Goal: Task Accomplishment & Management: Manage account settings

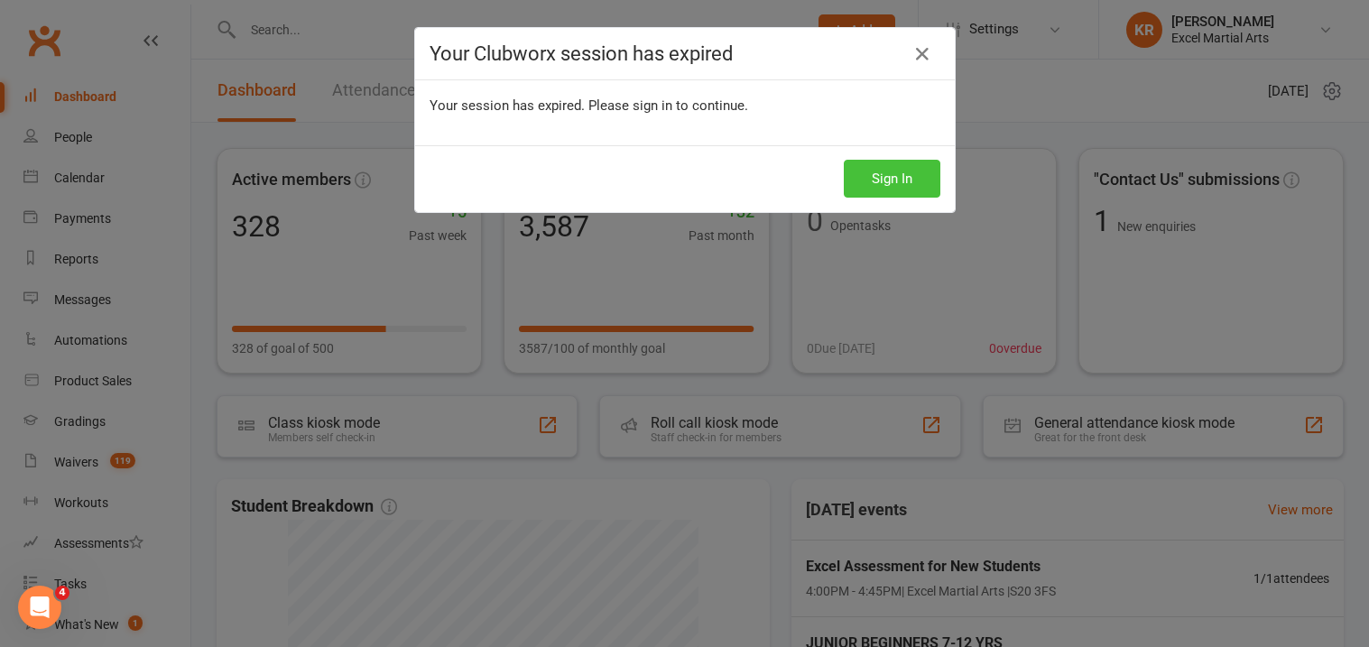
click at [903, 180] on button "Sign In" at bounding box center [892, 179] width 97 height 38
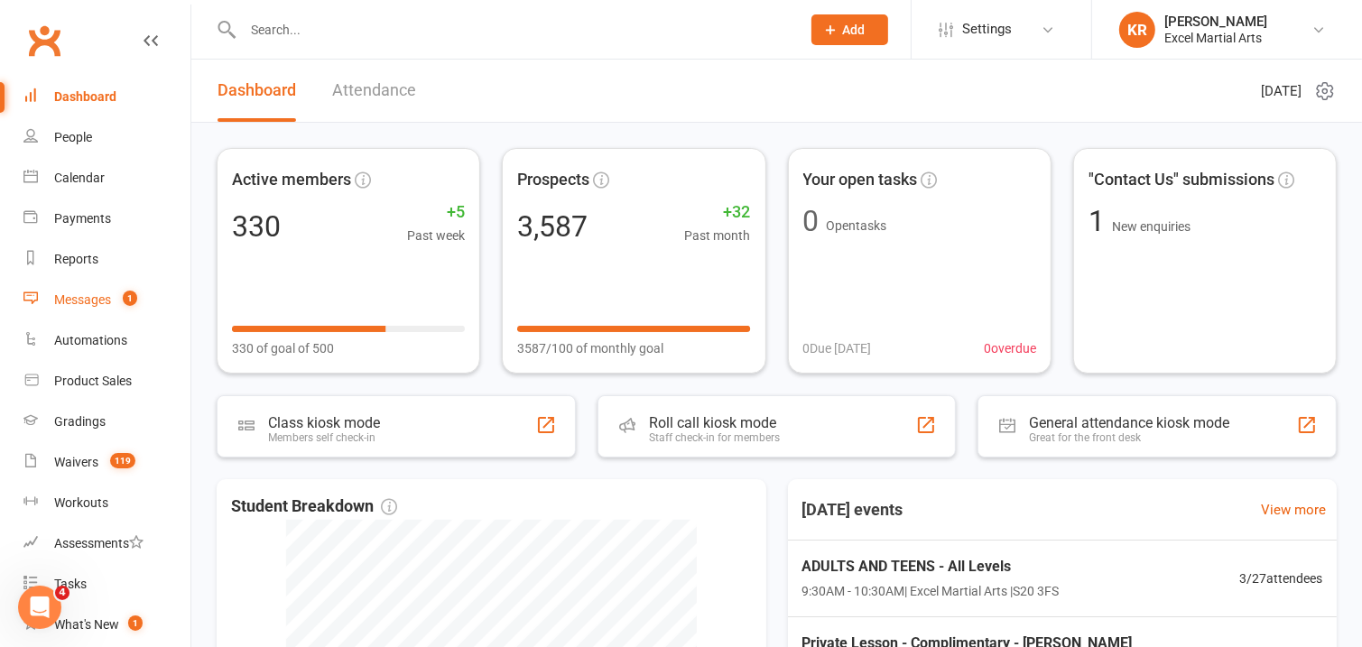
click at [110, 306] on div "Messages" at bounding box center [82, 299] width 57 height 14
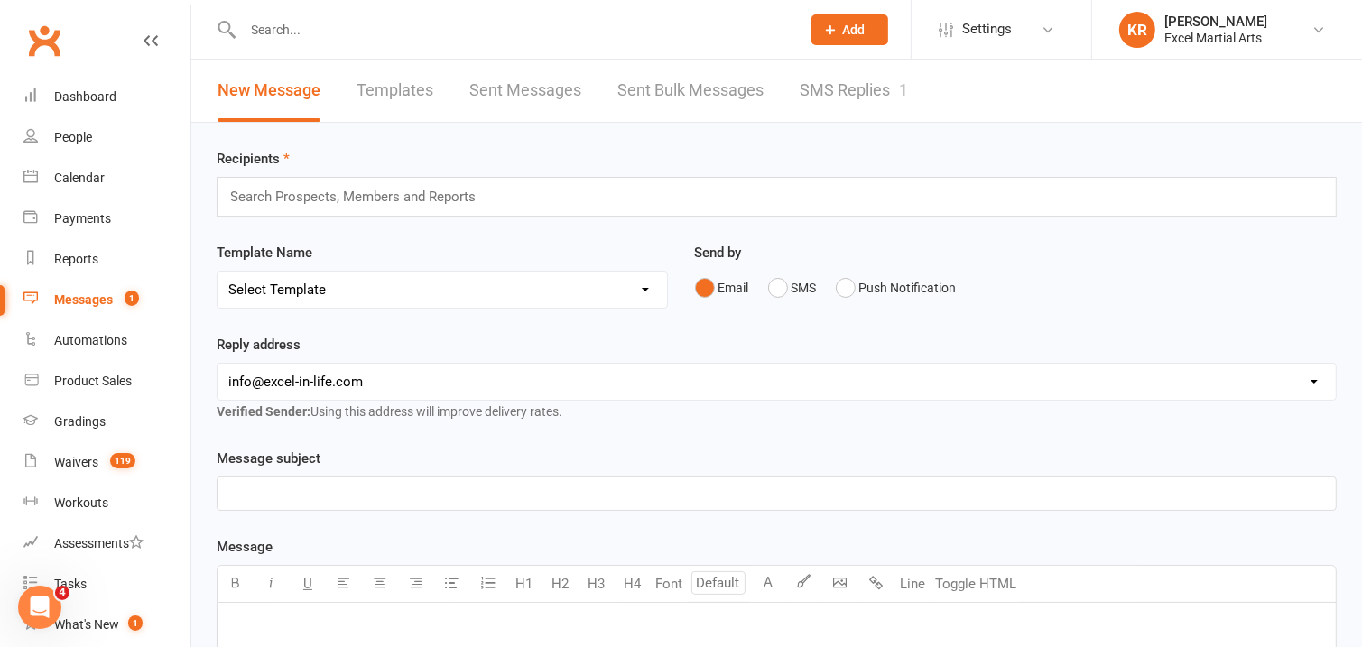
click at [875, 93] on link "SMS Replies 1" at bounding box center [854, 91] width 108 height 62
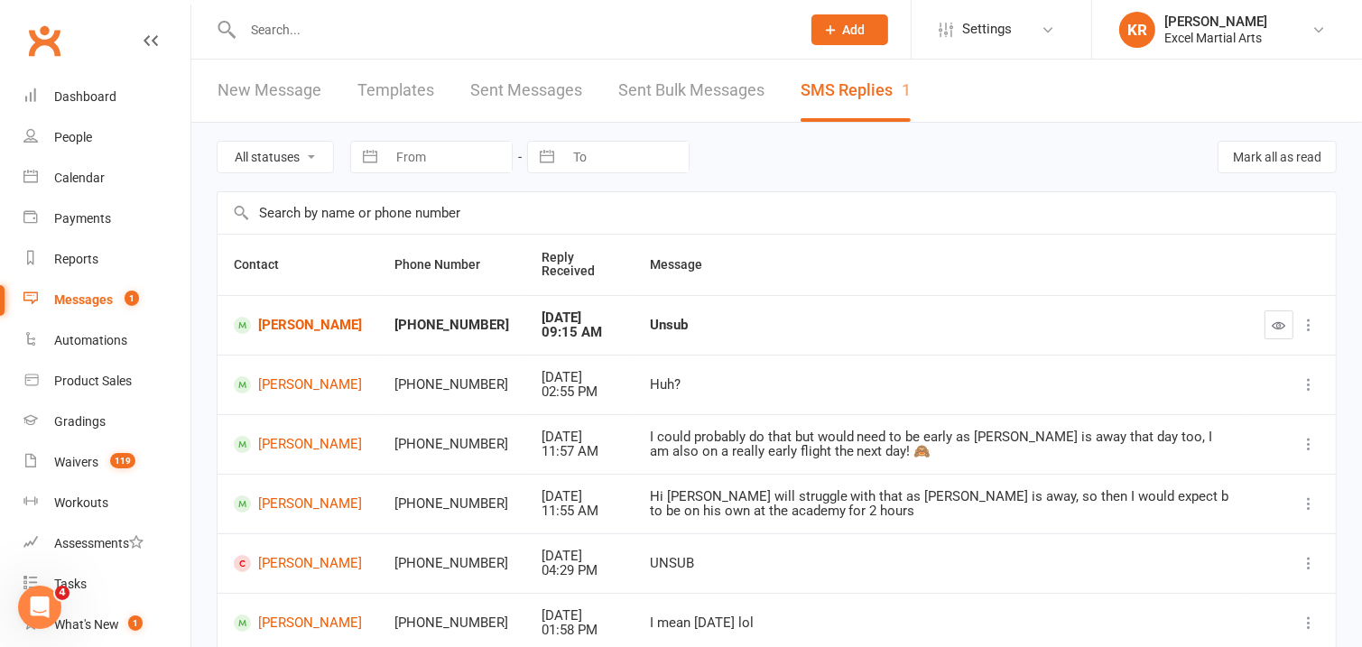
click at [813, 181] on div "All statuses Read only Unread only Navigate forward to interact with the calend…" at bounding box center [777, 157] width 1120 height 69
click at [267, 390] on link "[PERSON_NAME]" at bounding box center [298, 384] width 128 height 17
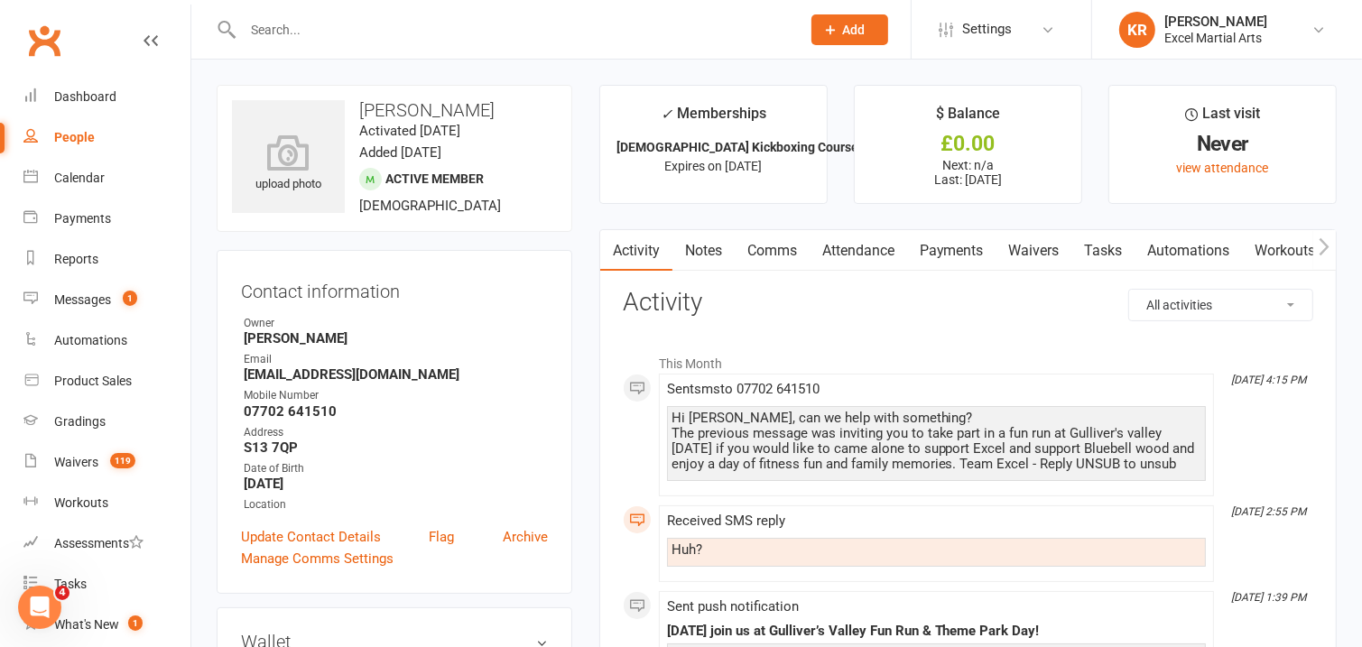
click at [481, 31] on input "text" at bounding box center [512, 29] width 551 height 25
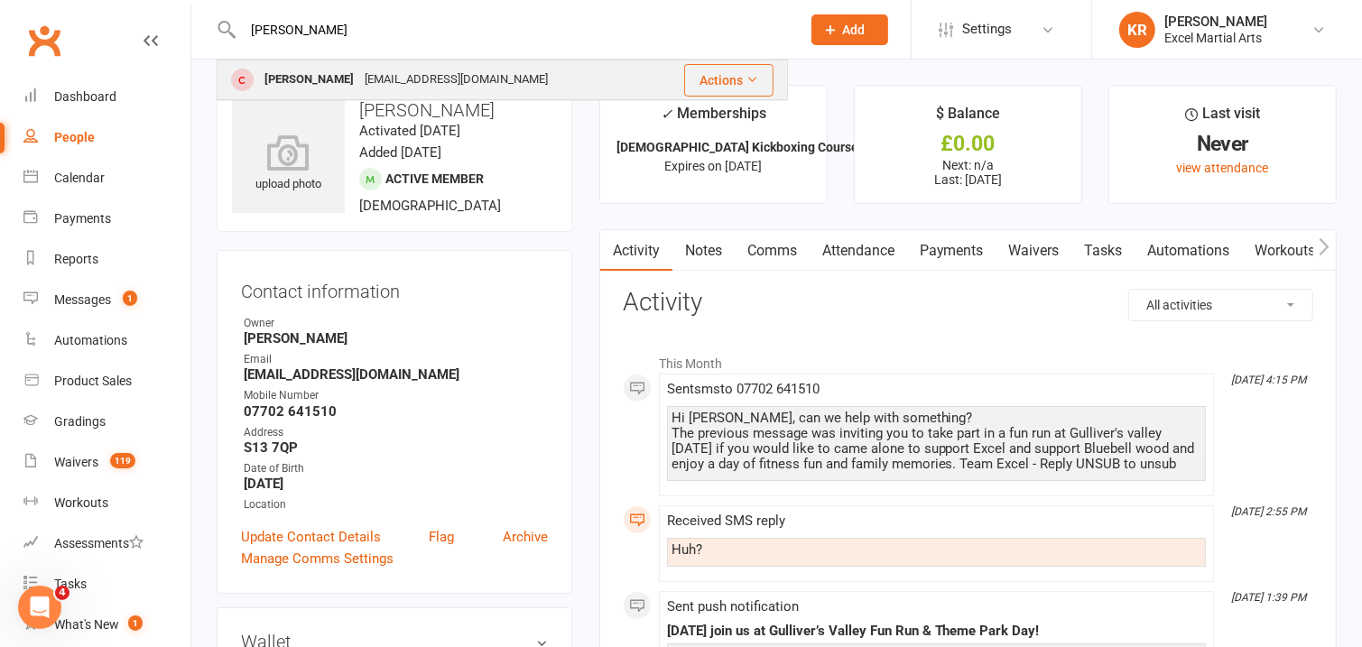
type input "[PERSON_NAME]"
click at [411, 79] on div "[EMAIL_ADDRESS][DOMAIN_NAME]" at bounding box center [456, 80] width 194 height 26
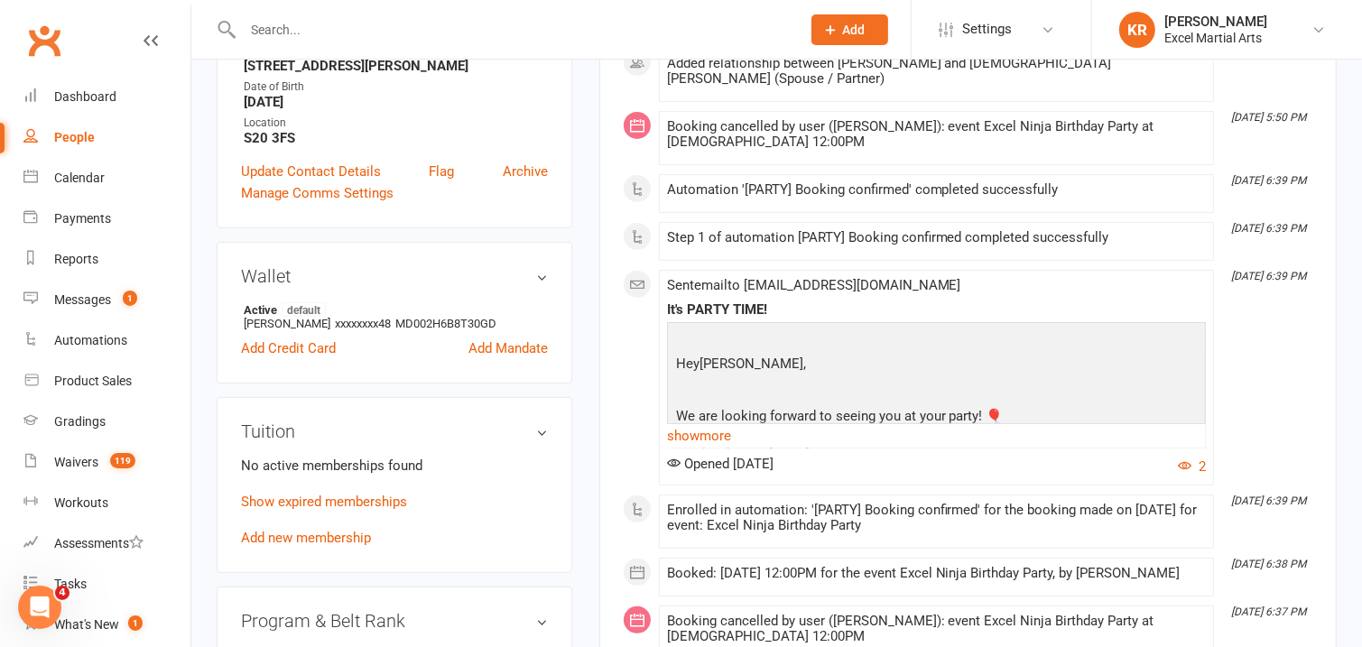
scroll to position [329, 0]
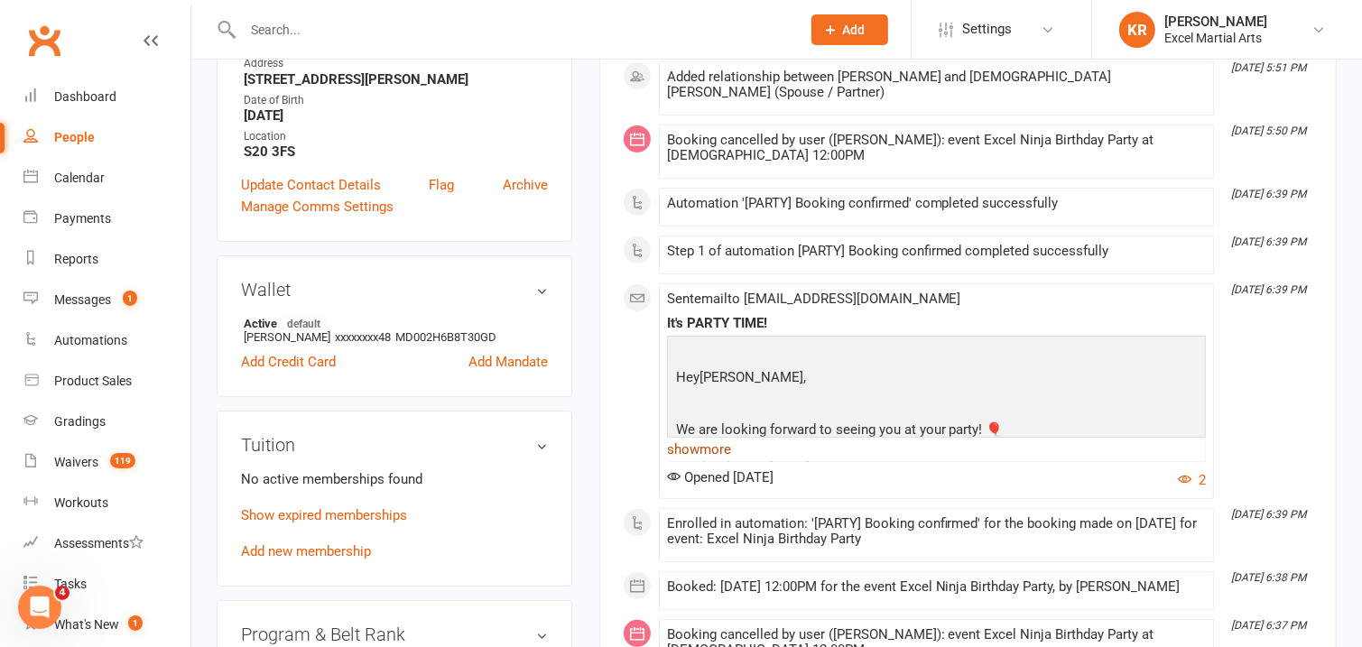
click at [725, 439] on link "show more" at bounding box center [936, 449] width 539 height 25
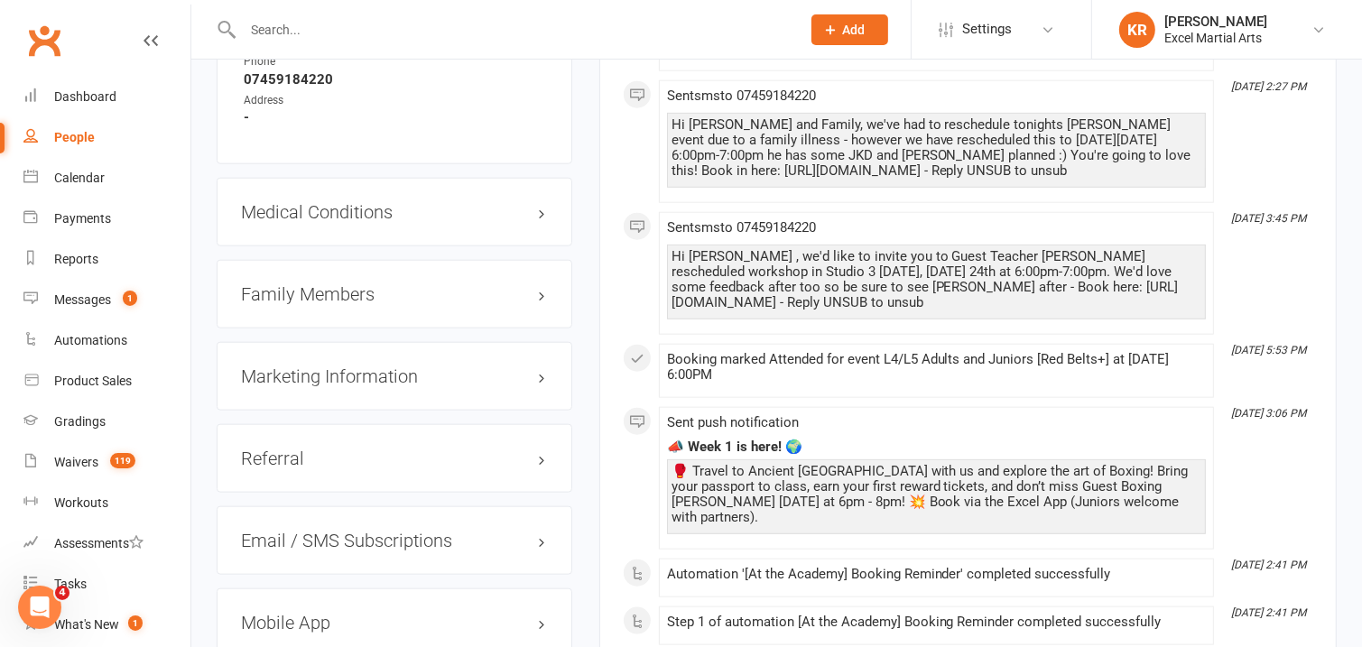
scroll to position [1604, 0]
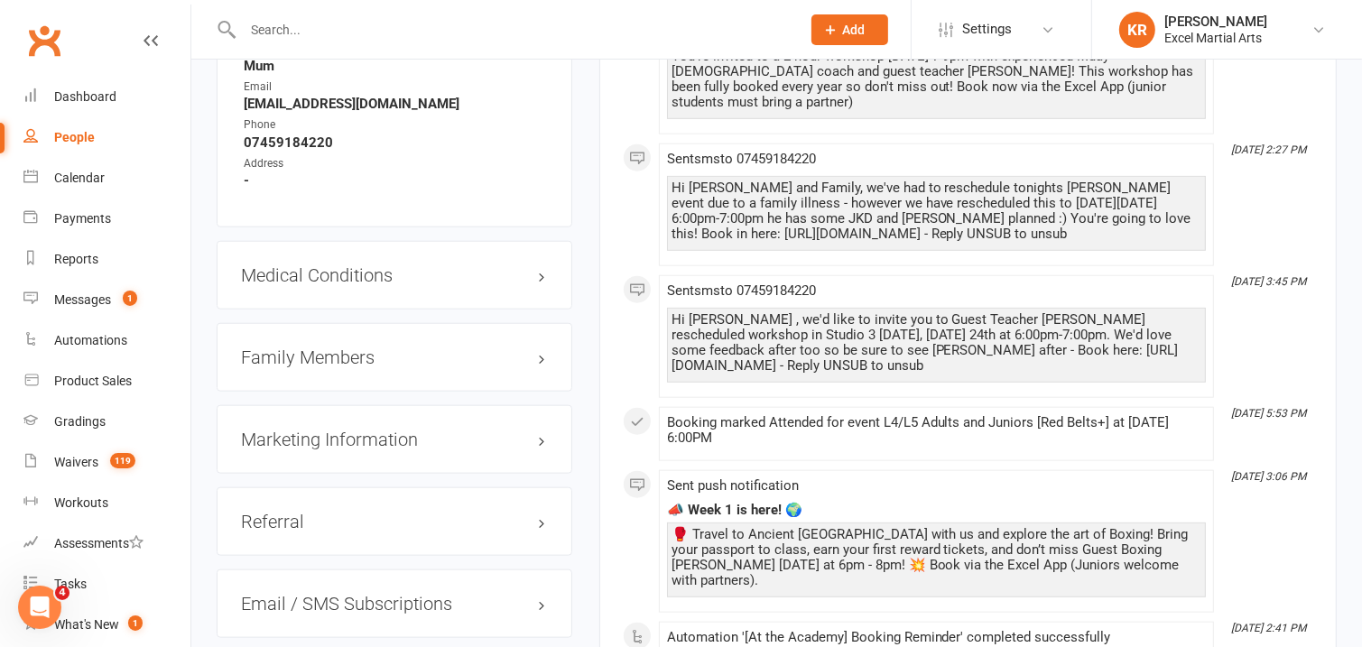
click at [542, 360] on h3 "Family Members" at bounding box center [394, 357] width 307 height 20
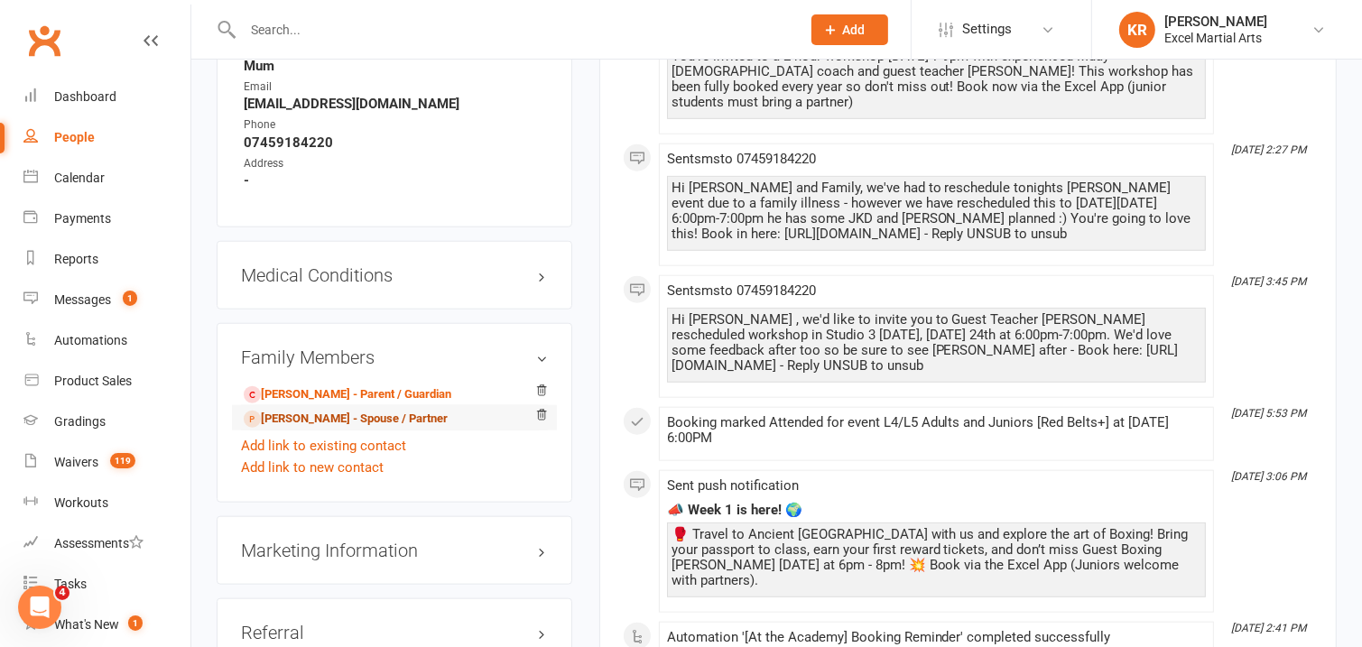
click at [395, 421] on link "[PERSON_NAME] - Spouse / Partner" at bounding box center [346, 419] width 204 height 19
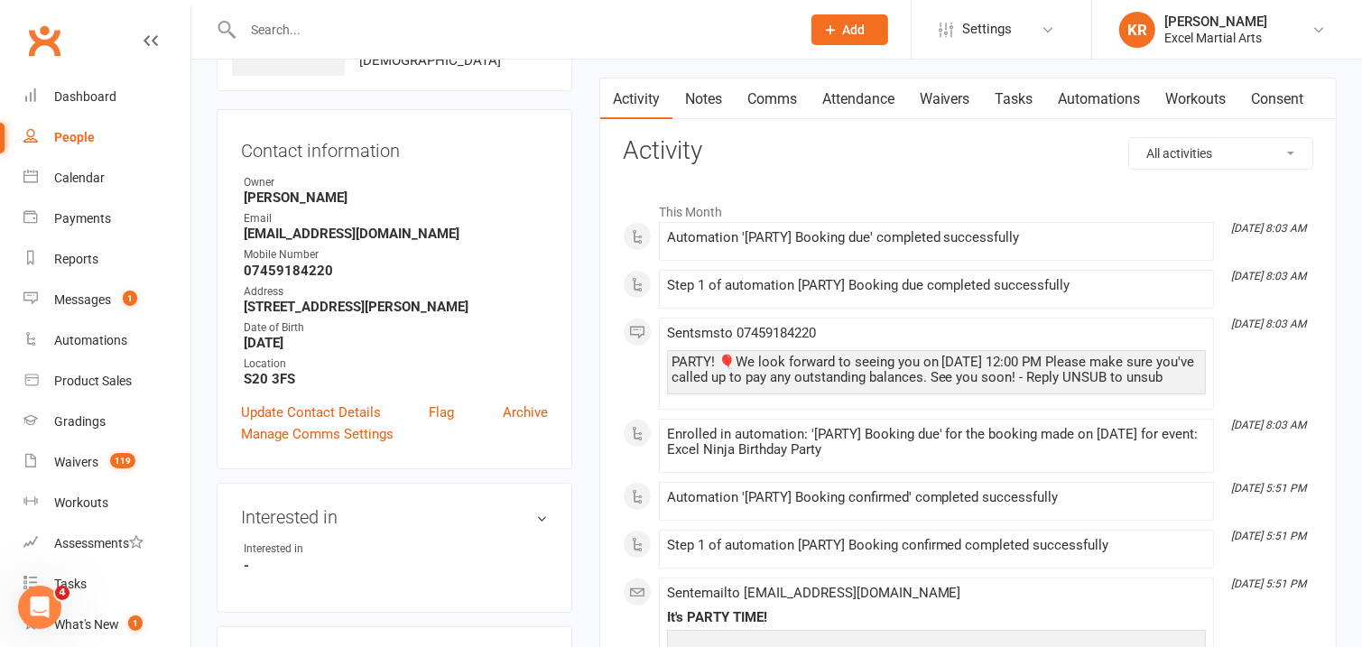
scroll to position [128, 0]
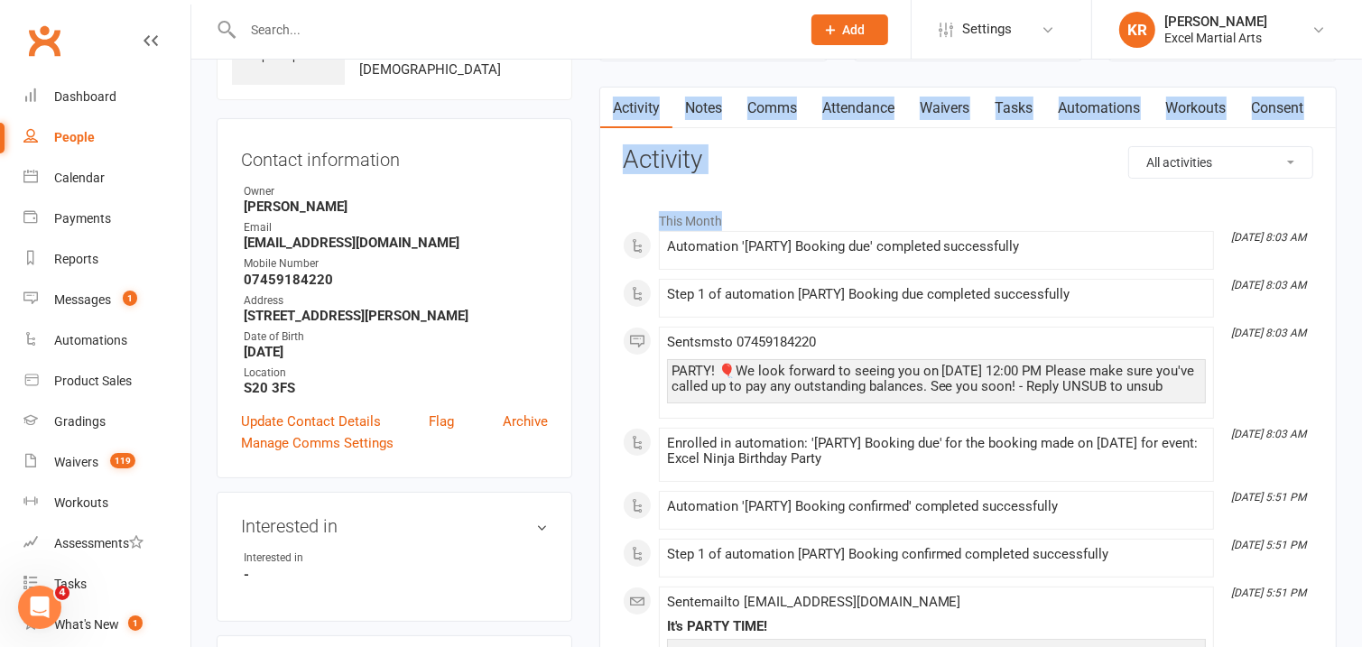
drag, startPoint x: 1367, startPoint y: 83, endPoint x: 1367, endPoint y: 230, distance: 147.1
click at [1345, 199] on main "Signed up [DATE] added on [DATE] Last contacted [DATE] sms sent on [DATE] Conve…" at bounding box center [968, 631] width 764 height 1348
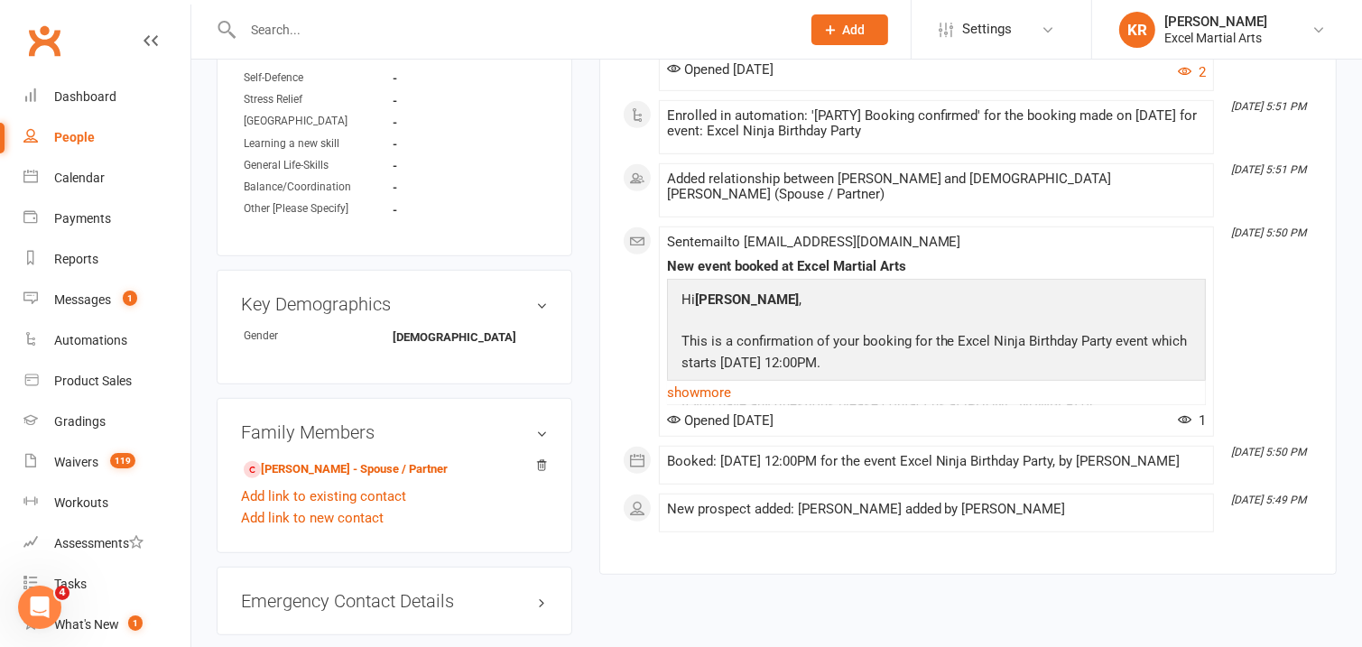
scroll to position [858, 0]
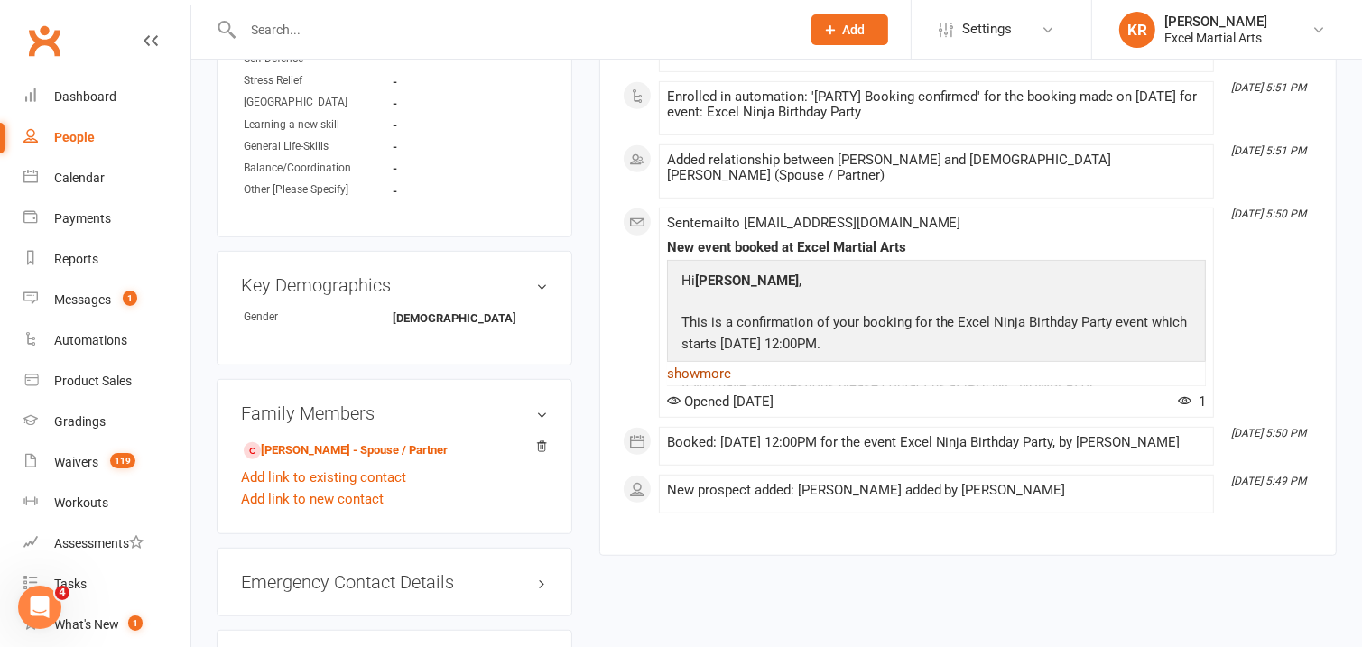
click at [735, 382] on link "show more" at bounding box center [936, 373] width 539 height 25
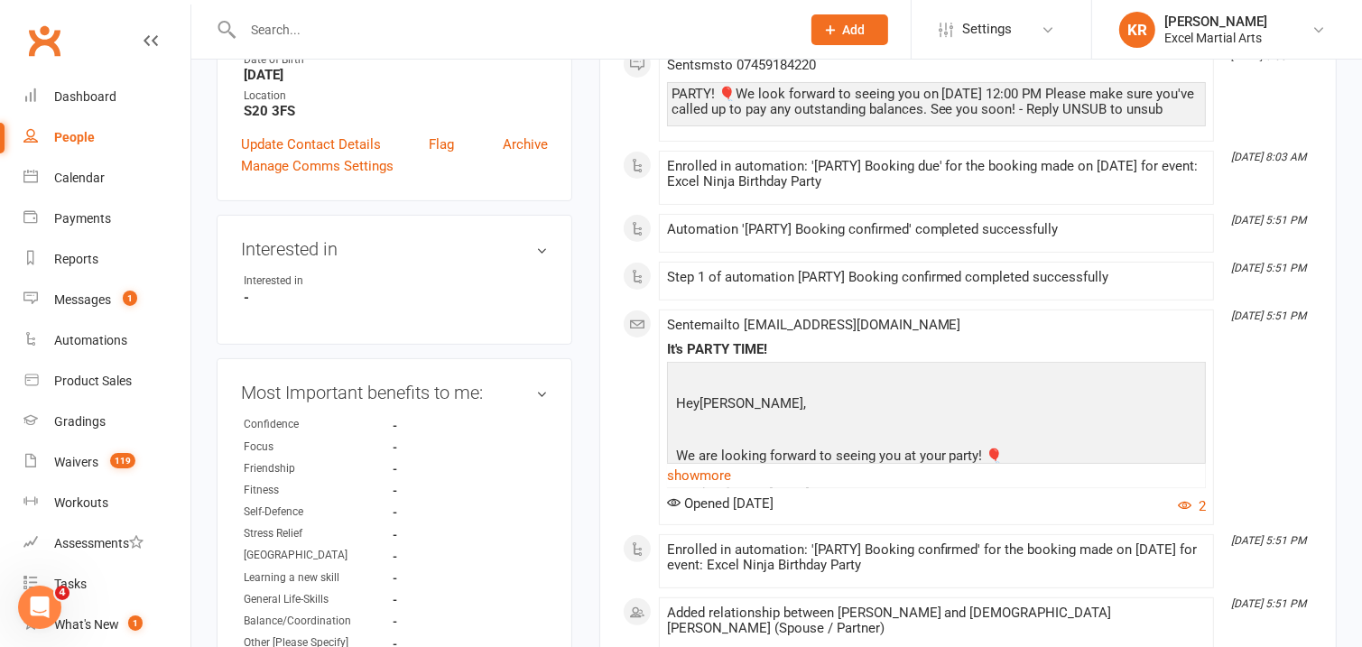
scroll to position [395, 0]
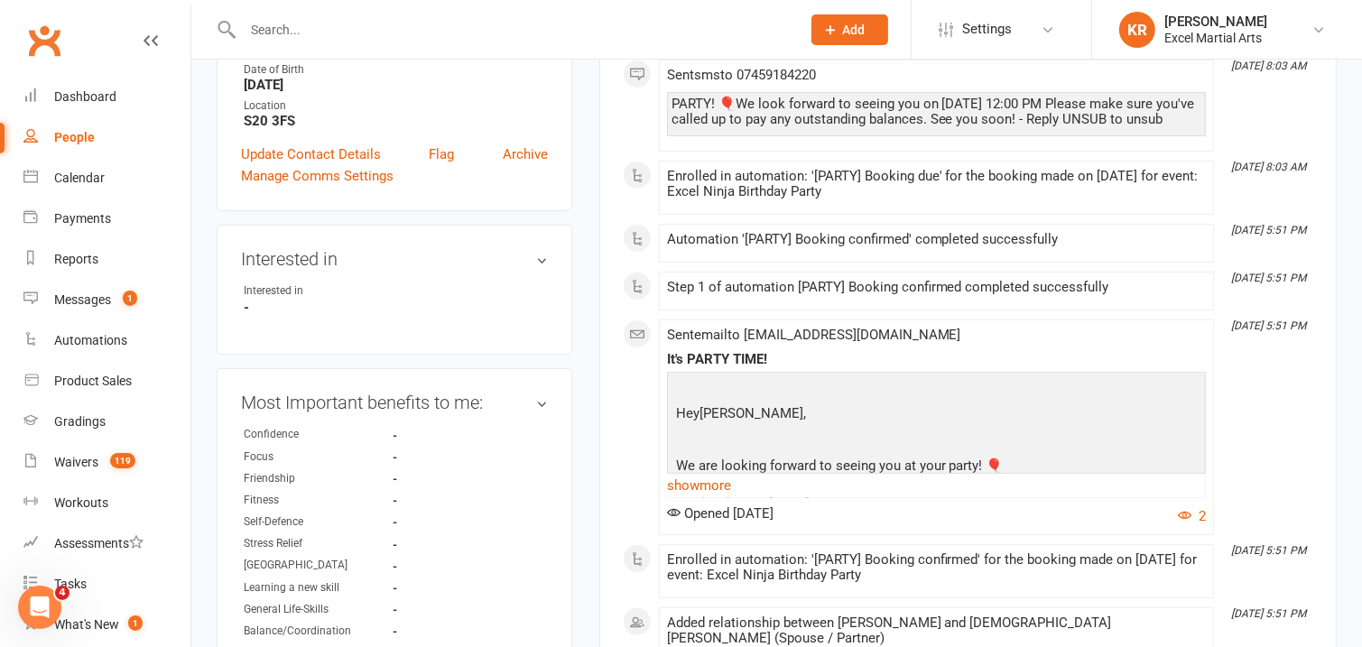
click at [730, 498] on link "show more" at bounding box center [936, 485] width 539 height 25
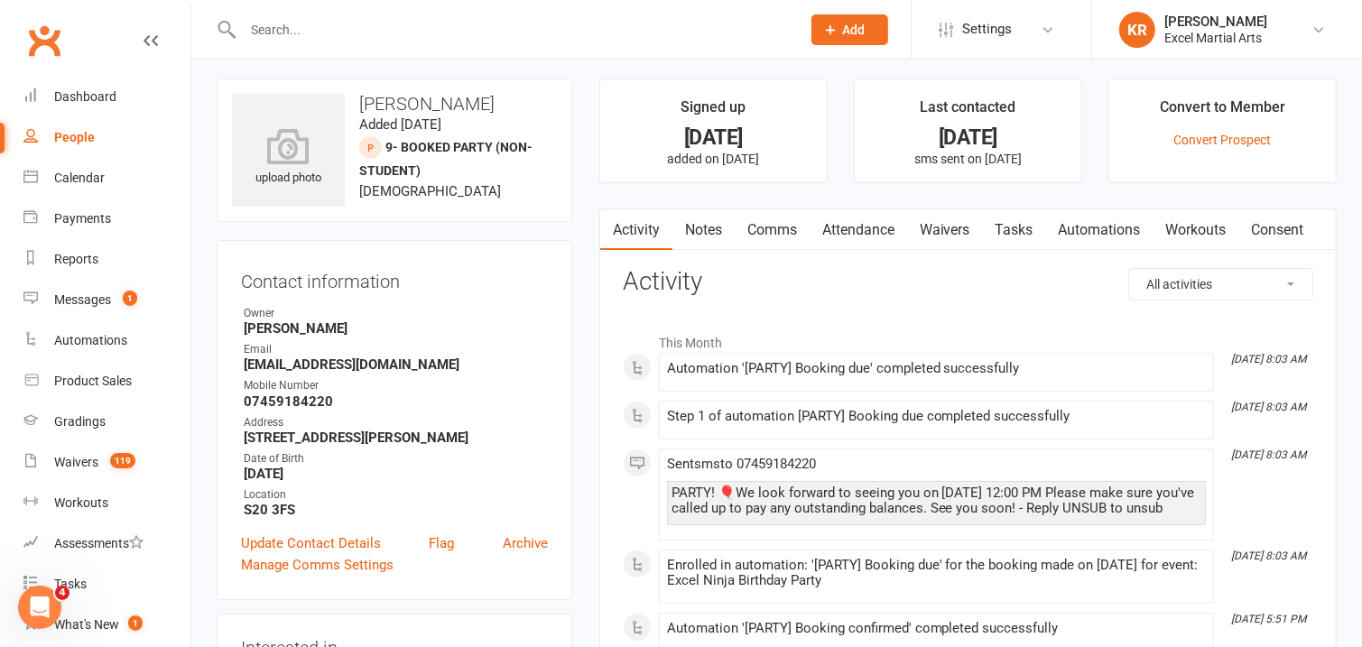
scroll to position [0, 0]
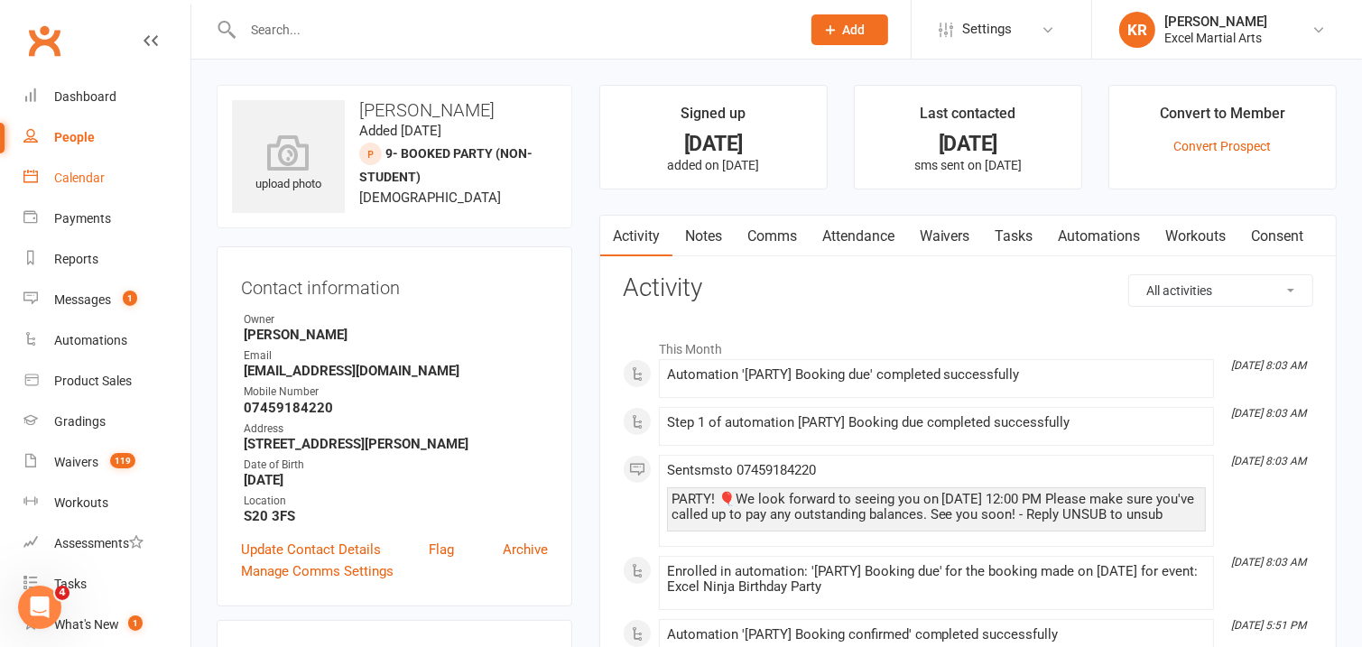
click at [88, 171] on div "Calendar" at bounding box center [79, 178] width 51 height 14
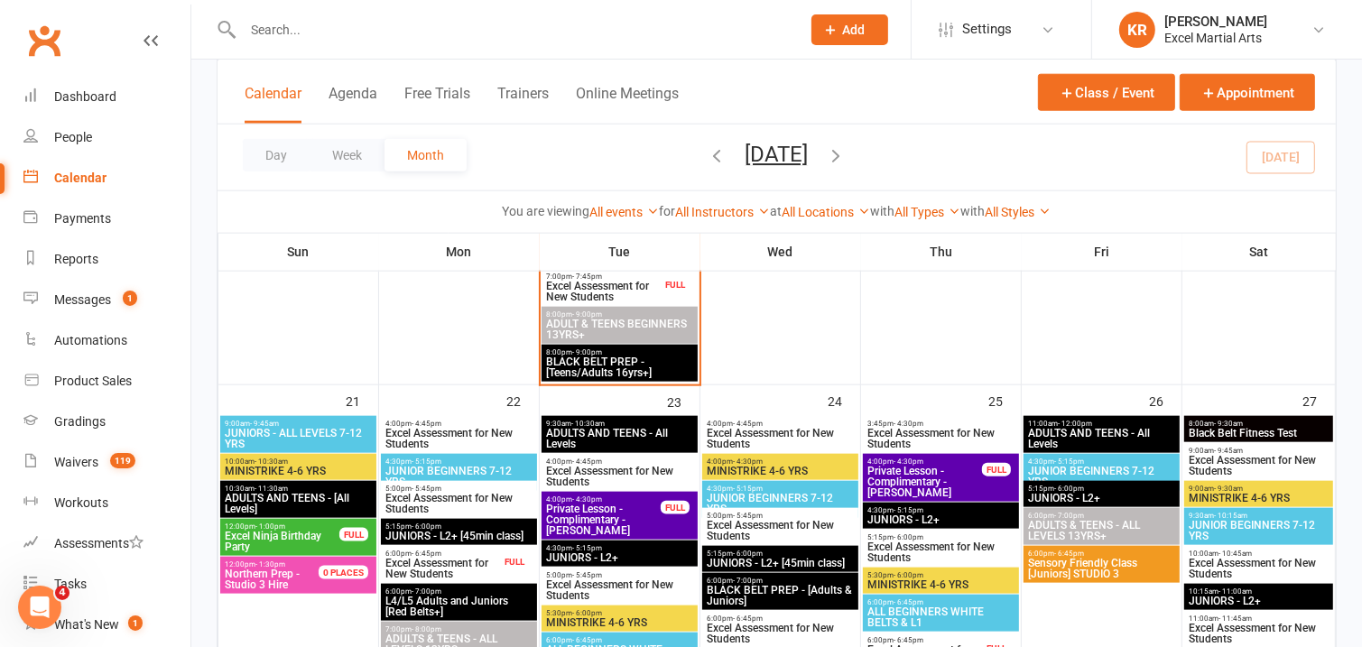
scroll to position [1734, 0]
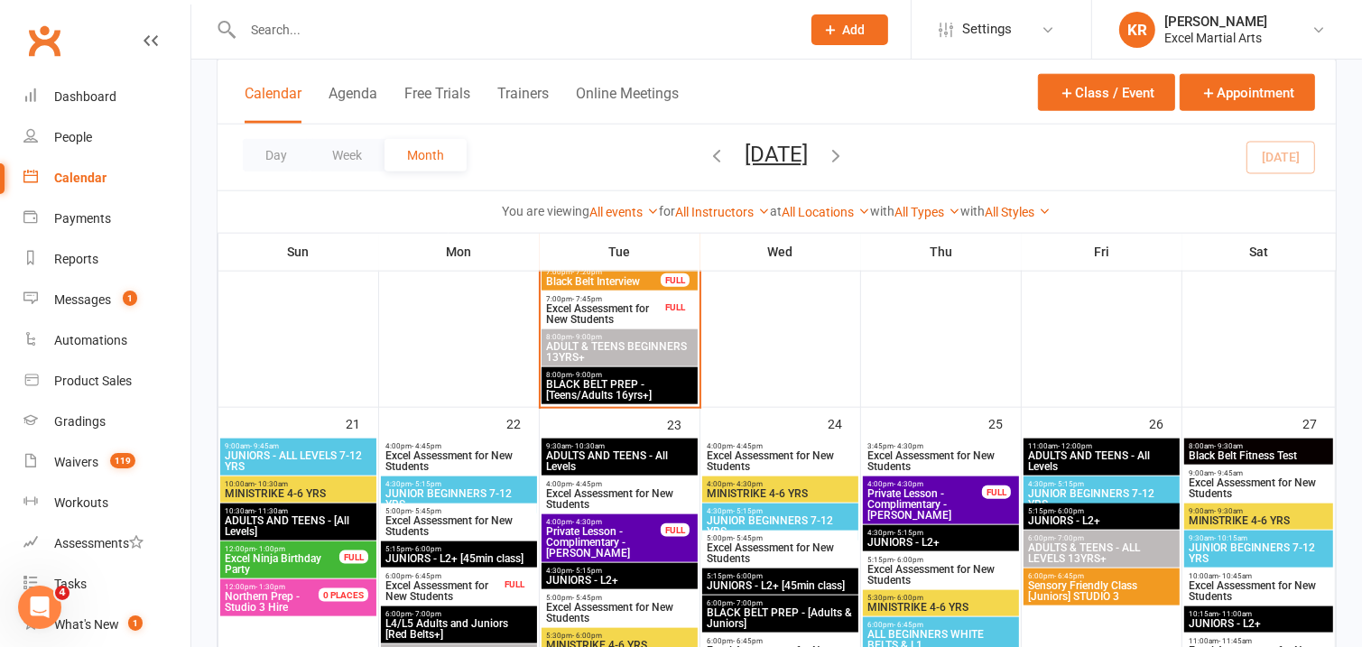
click at [292, 555] on span "Excel Ninja Birthday Party" at bounding box center [282, 564] width 116 height 22
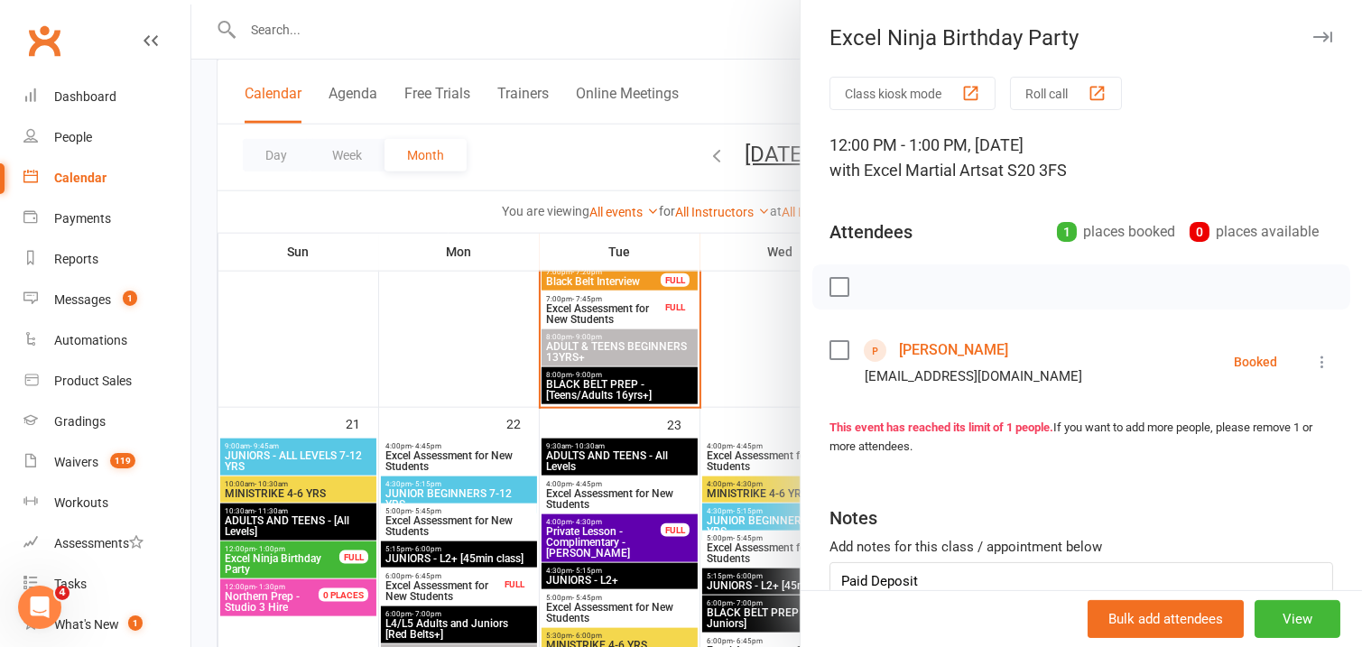
click at [951, 346] on link "[PERSON_NAME]" at bounding box center [953, 350] width 109 height 29
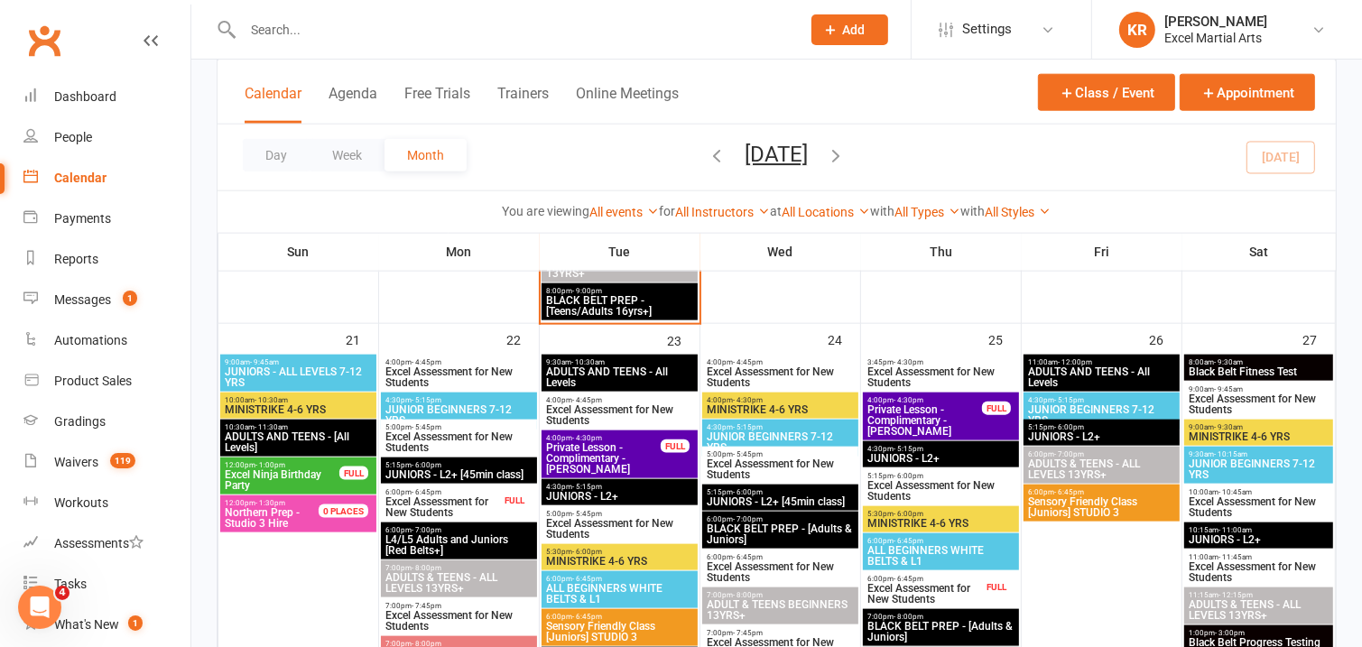
scroll to position [1839, 0]
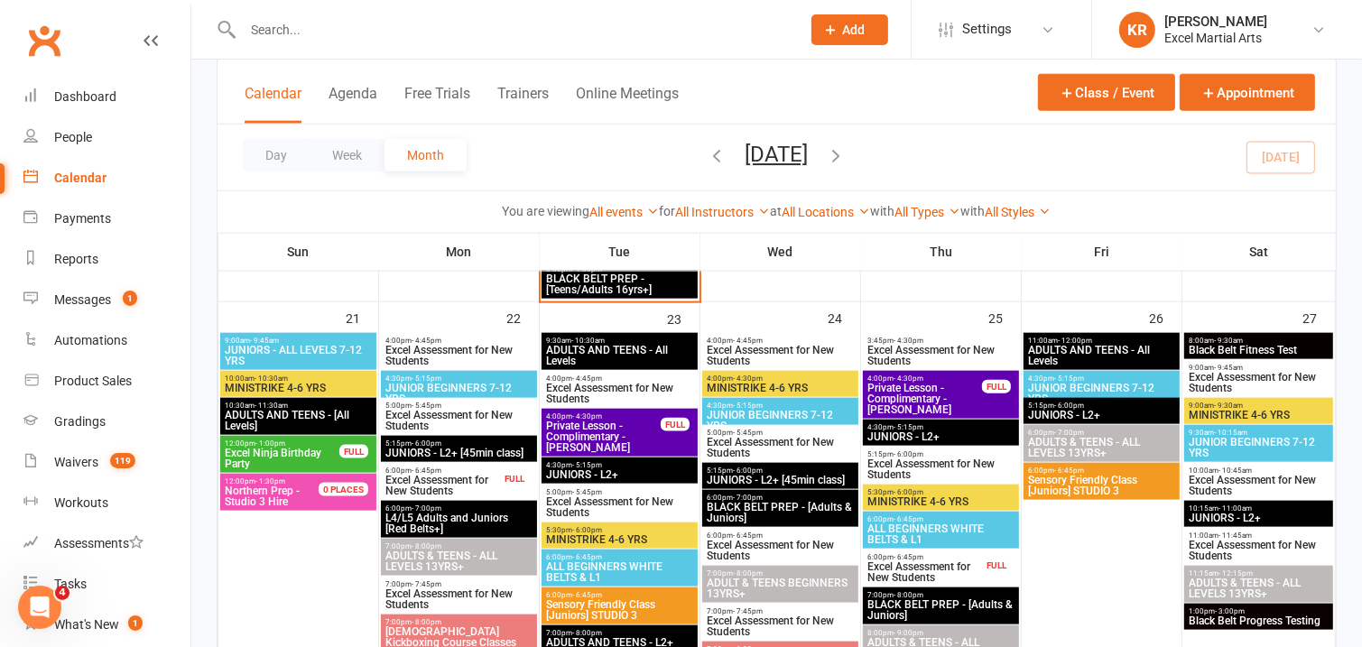
click at [290, 449] on span "Excel Ninja Birthday Party" at bounding box center [282, 459] width 116 height 22
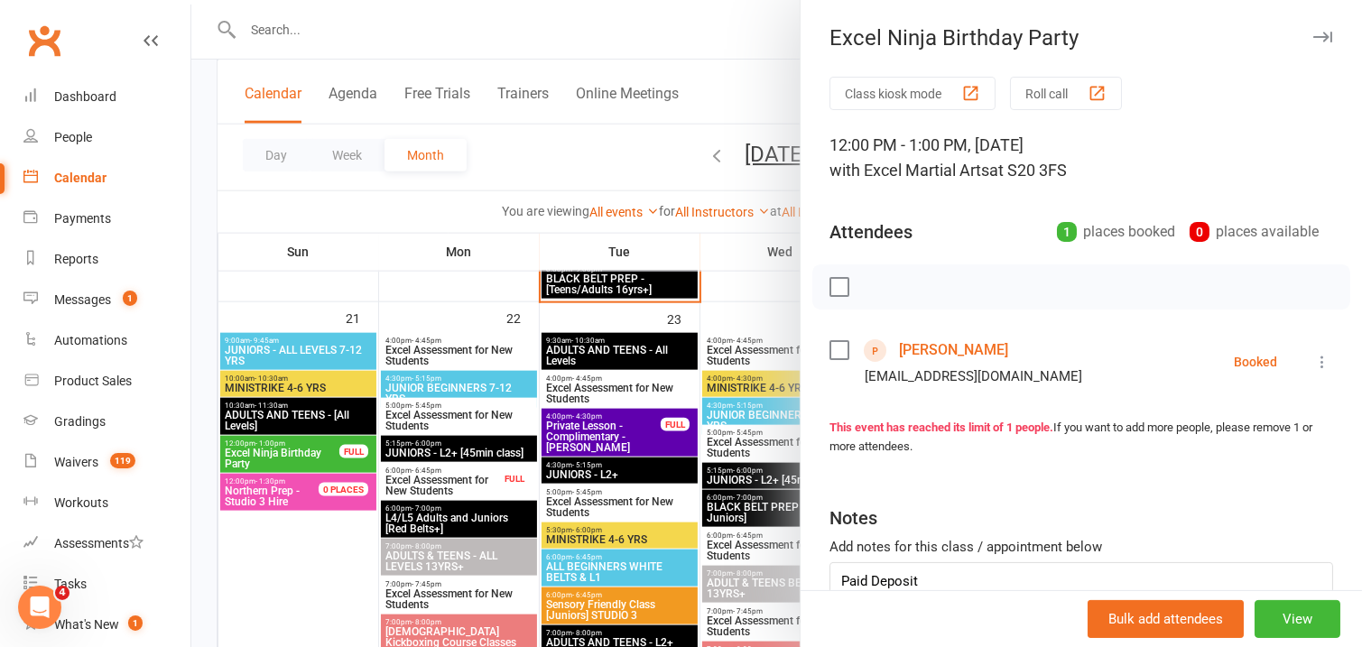
click at [1353, 444] on div "Excel Ninja Birthday Party Class kiosk mode Roll call 12:00 PM - 1:00 PM, Sunda…" at bounding box center [1081, 323] width 562 height 647
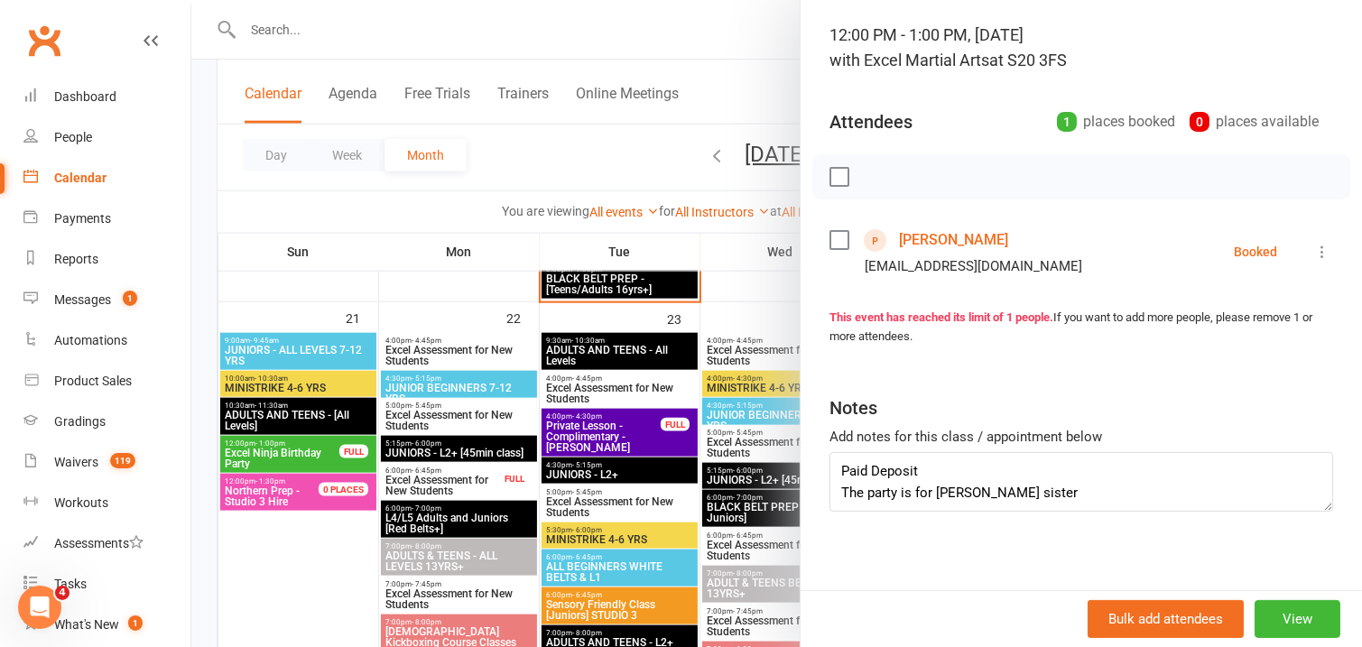
scroll to position [0, 0]
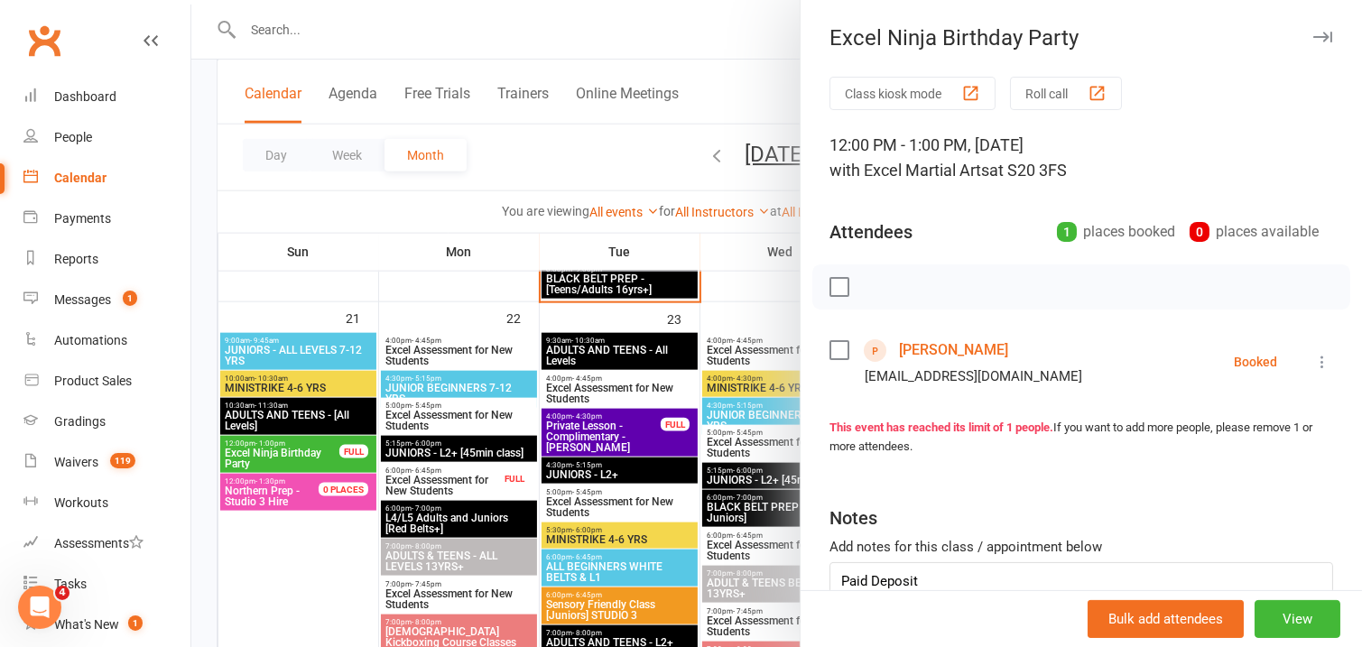
click at [1311, 43] on button "button" at bounding box center [1322, 37] width 22 height 22
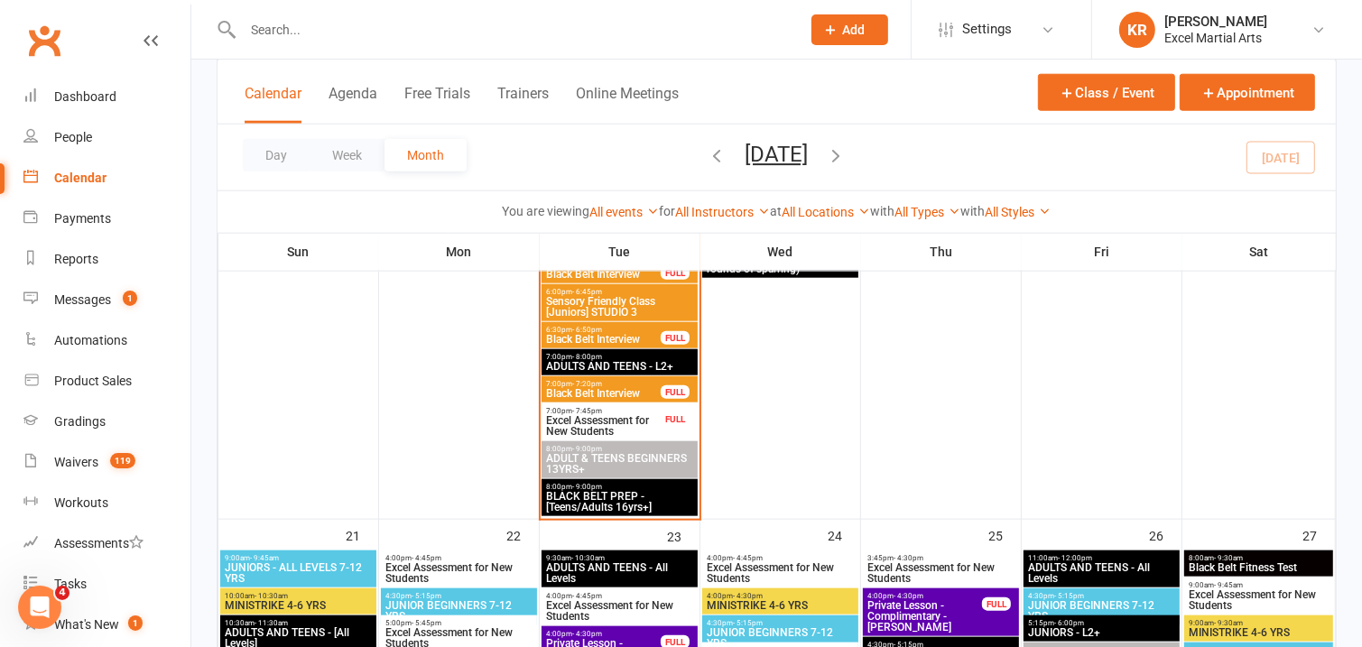
scroll to position [1779, 0]
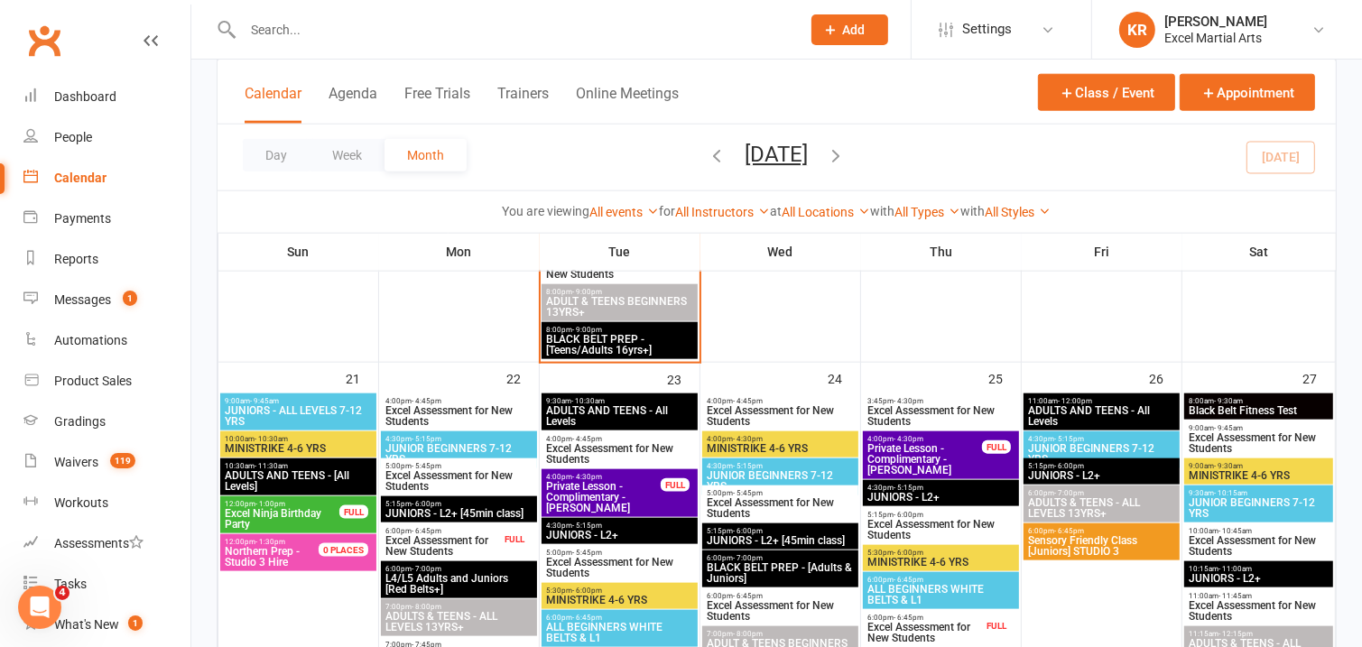
click at [268, 521] on span "Excel Ninja Birthday Party" at bounding box center [282, 519] width 116 height 22
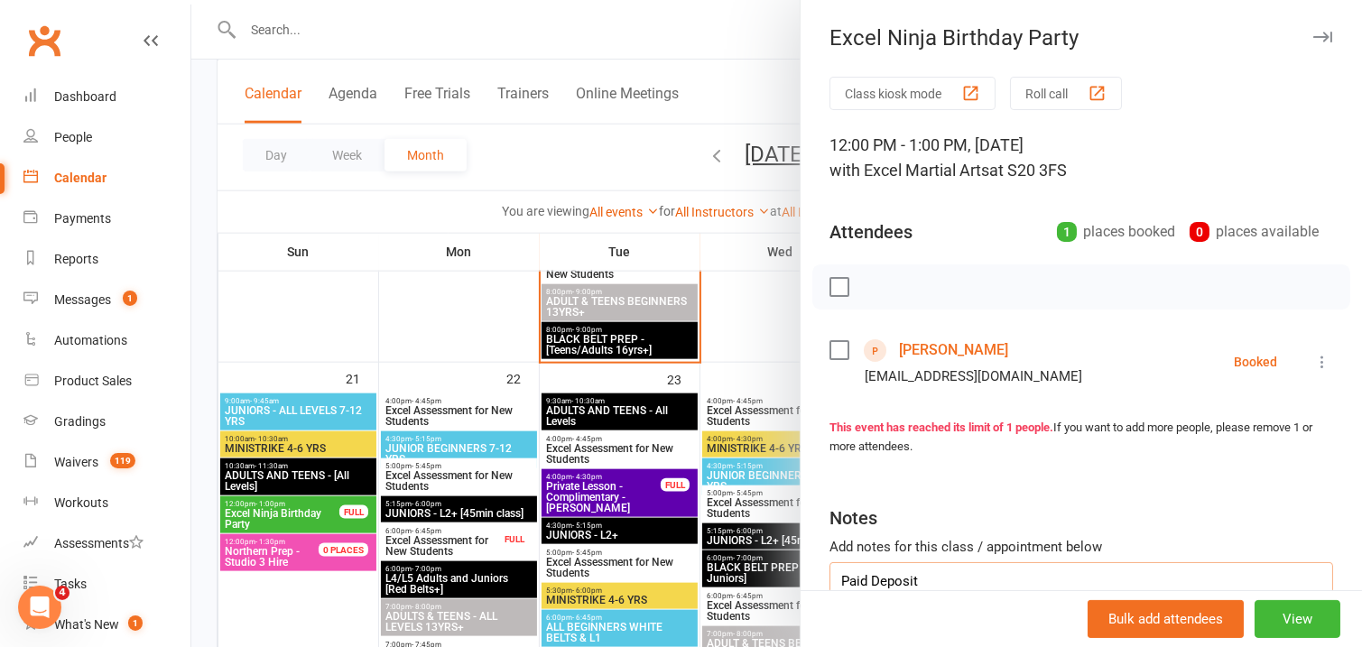
click at [977, 580] on textarea "Paid Deposit The party is for Avyay little sister" at bounding box center [1081, 592] width 504 height 60
drag, startPoint x: 1345, startPoint y: 470, endPoint x: 1345, endPoint y: 515, distance: 45.1
click at [1345, 514] on div "Class kiosk mode Roll call 12:00 PM - 1:00 PM, Sunday, September, 21, 2025 with…" at bounding box center [1081, 394] width 561 height 635
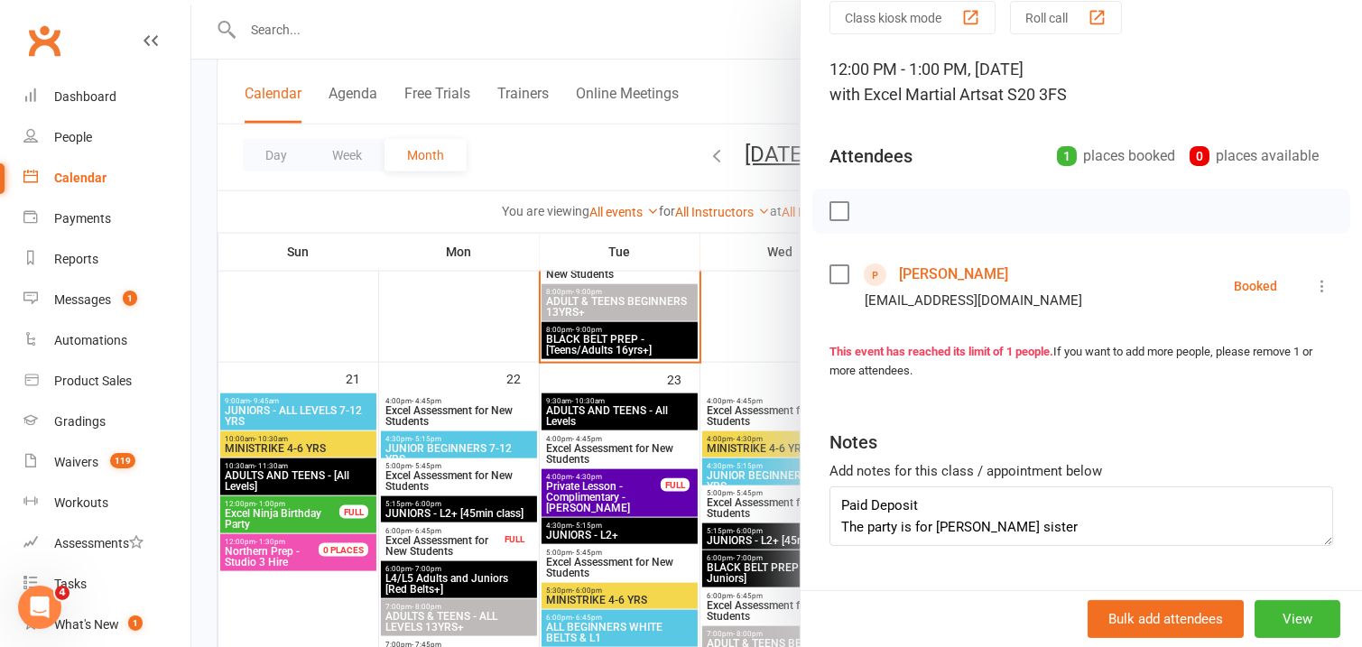
scroll to position [79, 0]
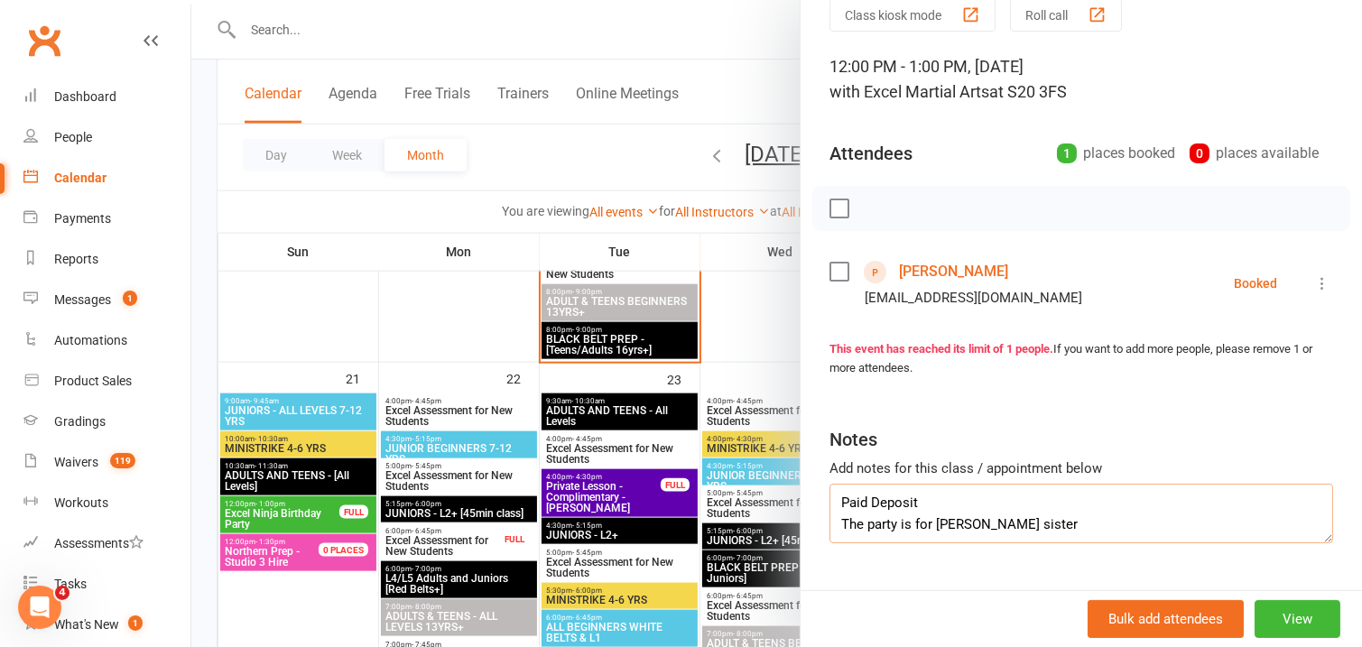
click at [1098, 527] on textarea "Paid Deposit The party is for Avyay little sister" at bounding box center [1081, 514] width 504 height 60
type textarea "Paid Deposit The party is for Avyay little sister No allergies"
click at [739, 94] on div at bounding box center [776, 323] width 1171 height 647
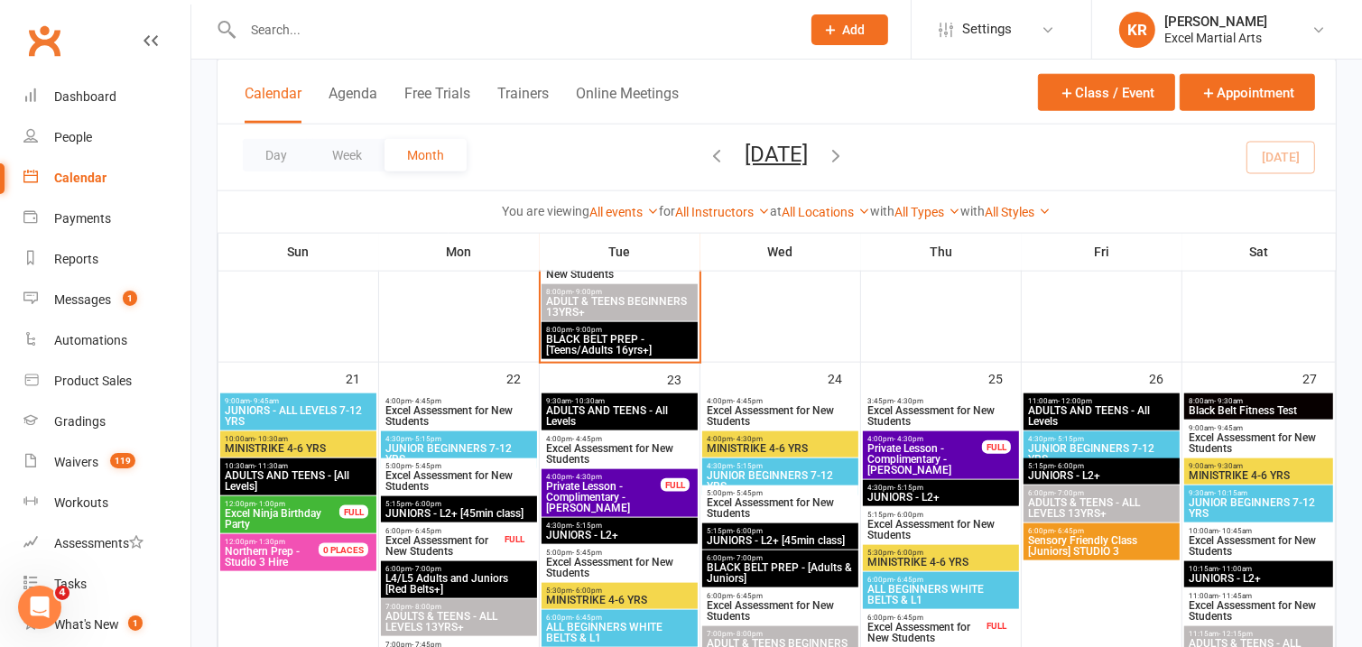
click at [270, 519] on span "Excel Ninja Birthday Party" at bounding box center [282, 519] width 116 height 22
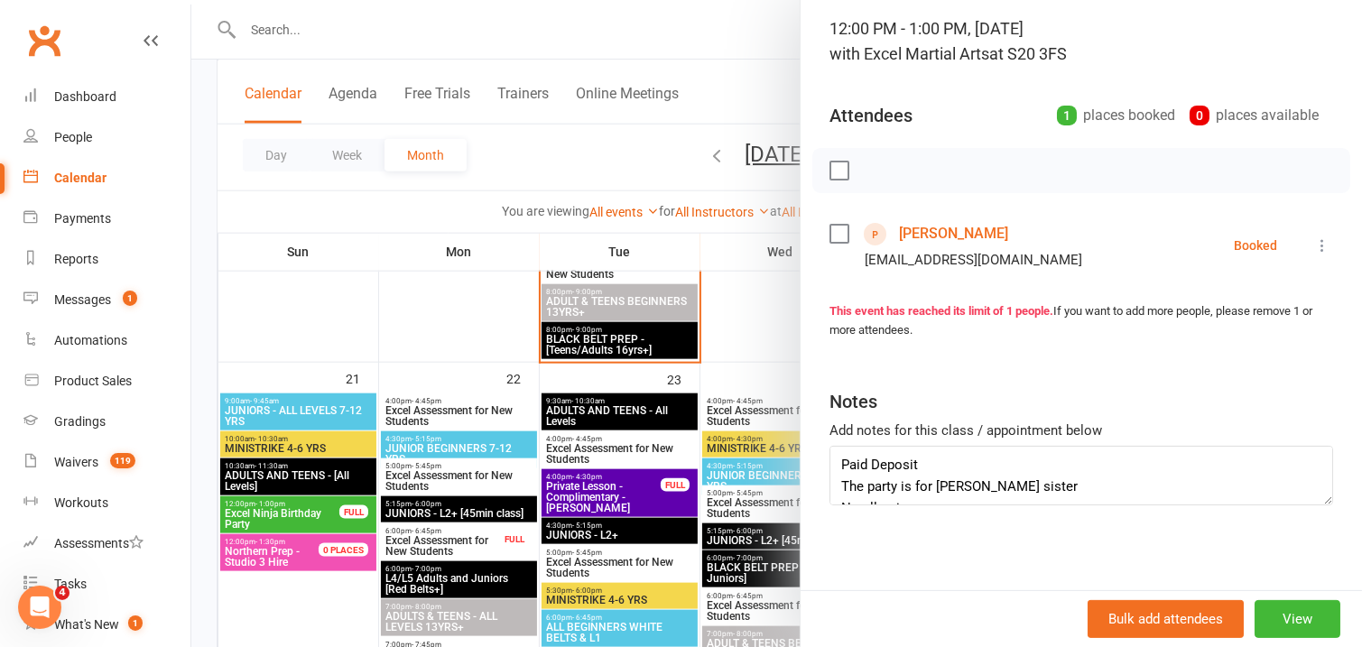
scroll to position [121, 0]
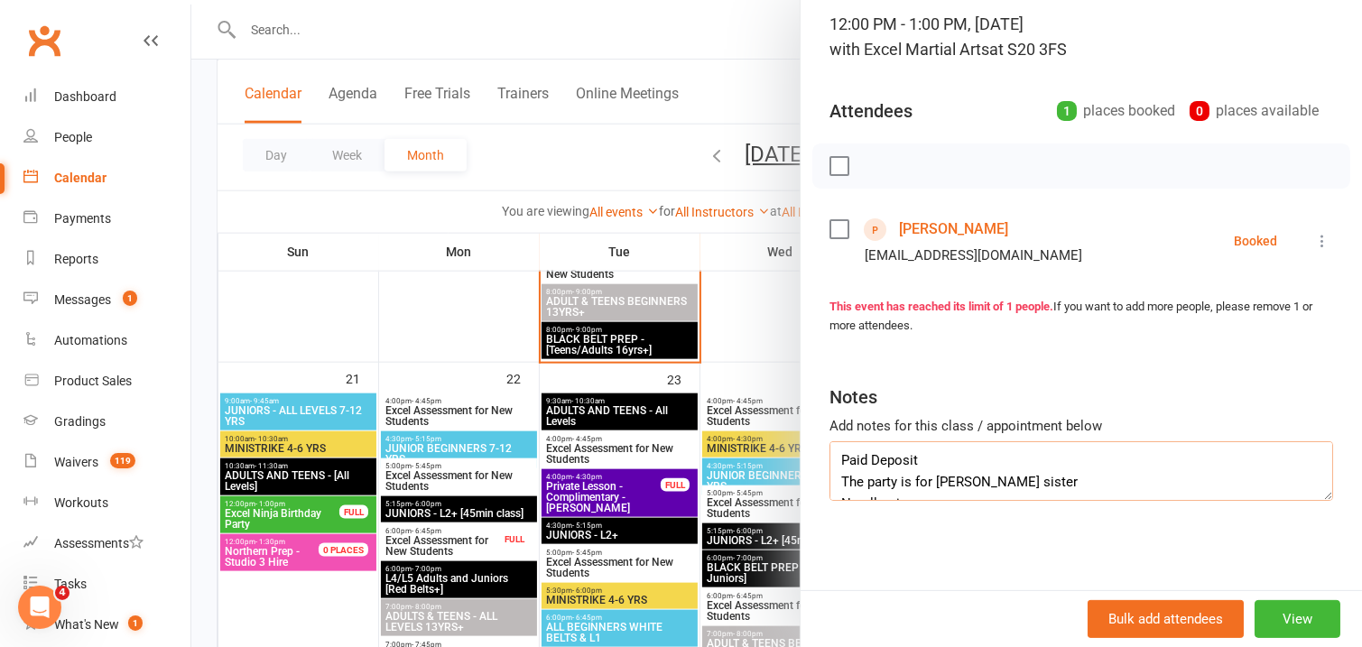
click at [1104, 482] on textarea "Paid Deposit The party is for Avyay little sister No allergies" at bounding box center [1081, 471] width 504 height 60
click at [1316, 494] on textarea "Paid Deposit The party is for Avyay little sister Urvi No allergies" at bounding box center [1081, 471] width 504 height 60
click at [1260, 494] on textarea "Paid Deposit The party is for Avyay little sister Urvi No allergies" at bounding box center [1081, 471] width 504 height 60
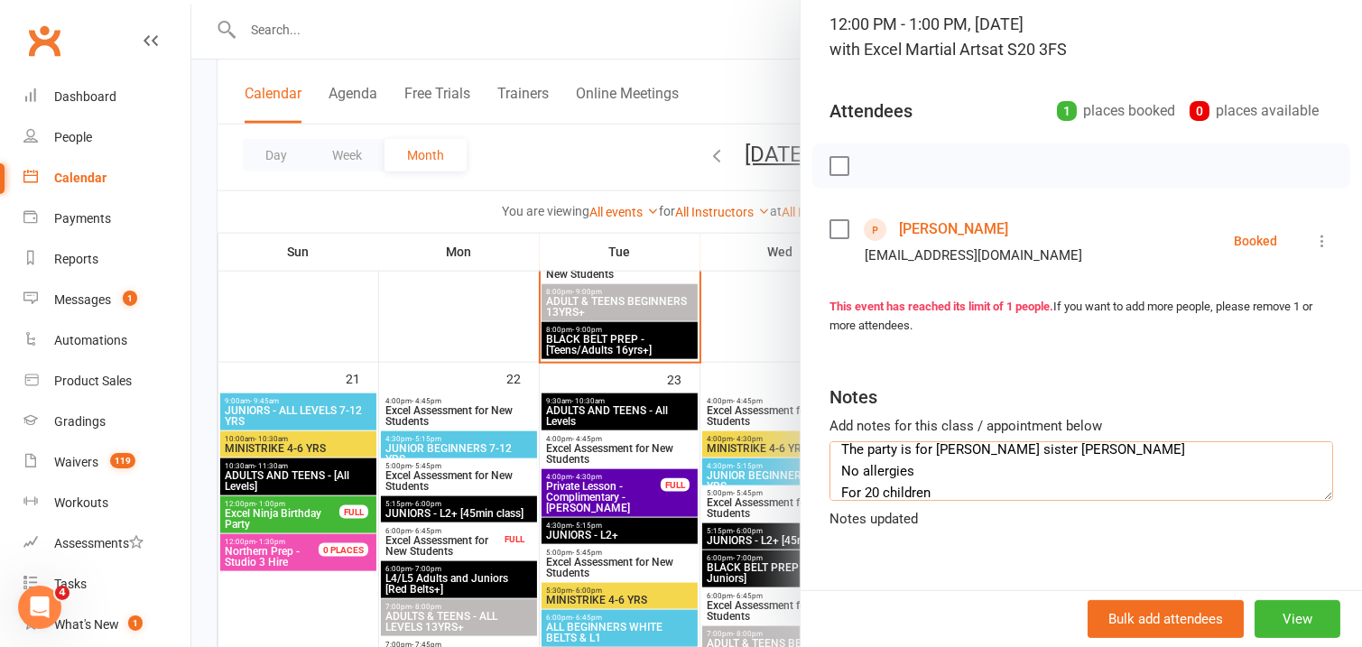
type textarea "Paid Deposit The party is for Avyay little sister Urvi No allergies For 20 chil…"
click at [570, 154] on div at bounding box center [776, 323] width 1171 height 647
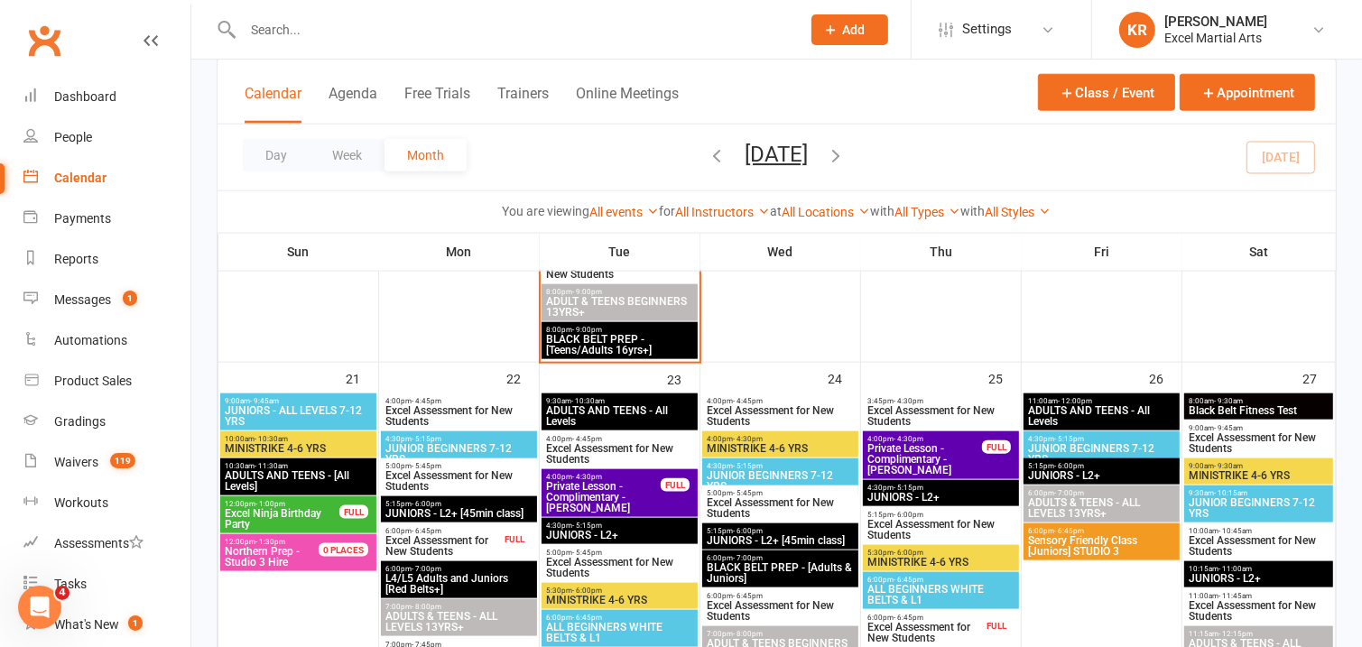
click at [439, 28] on input "text" at bounding box center [512, 29] width 551 height 25
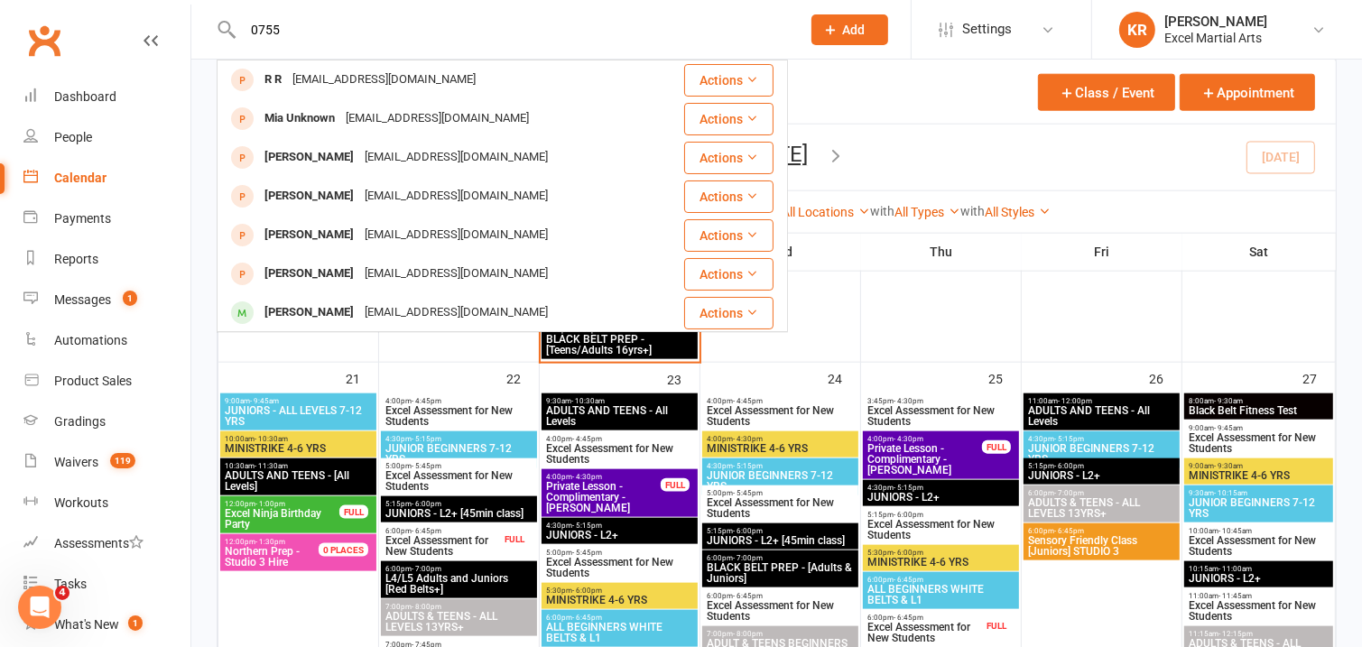
type input "0755"
click at [924, 109] on div "Calendar Agenda Free Trials Trainers Online Meetings Class / Event Appointment" at bounding box center [777, 92] width 1118 height 65
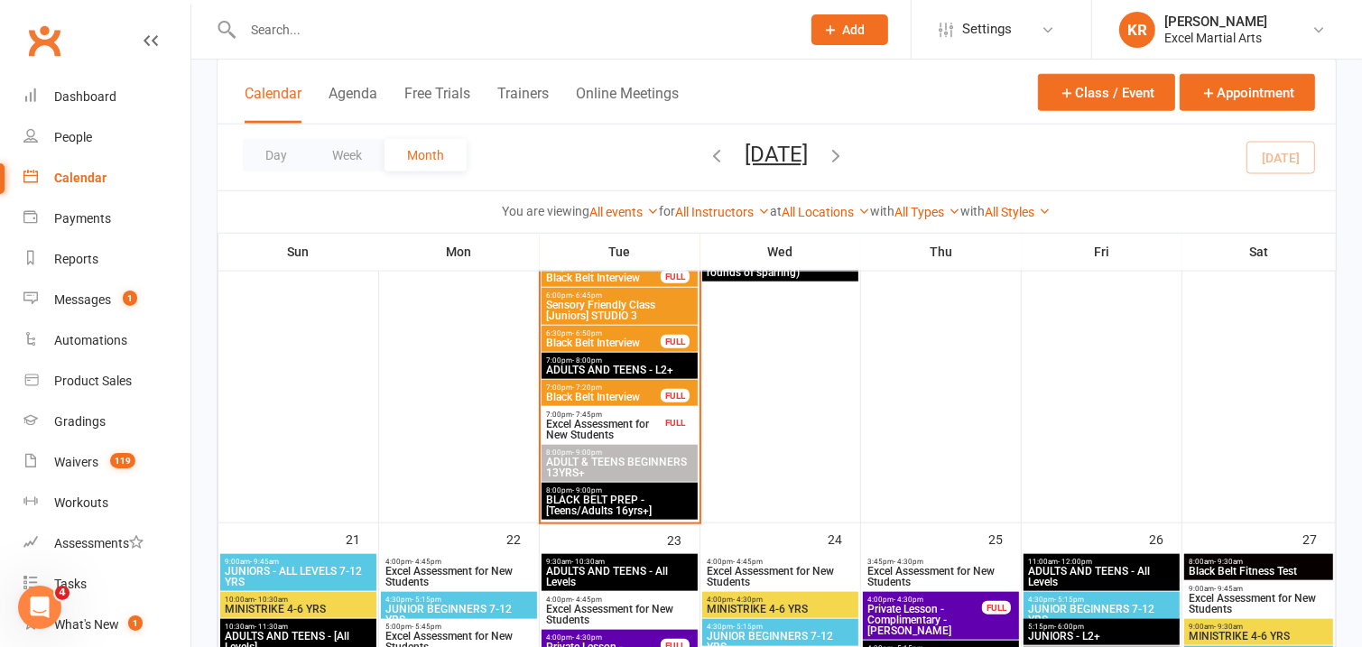
scroll to position [1601, 0]
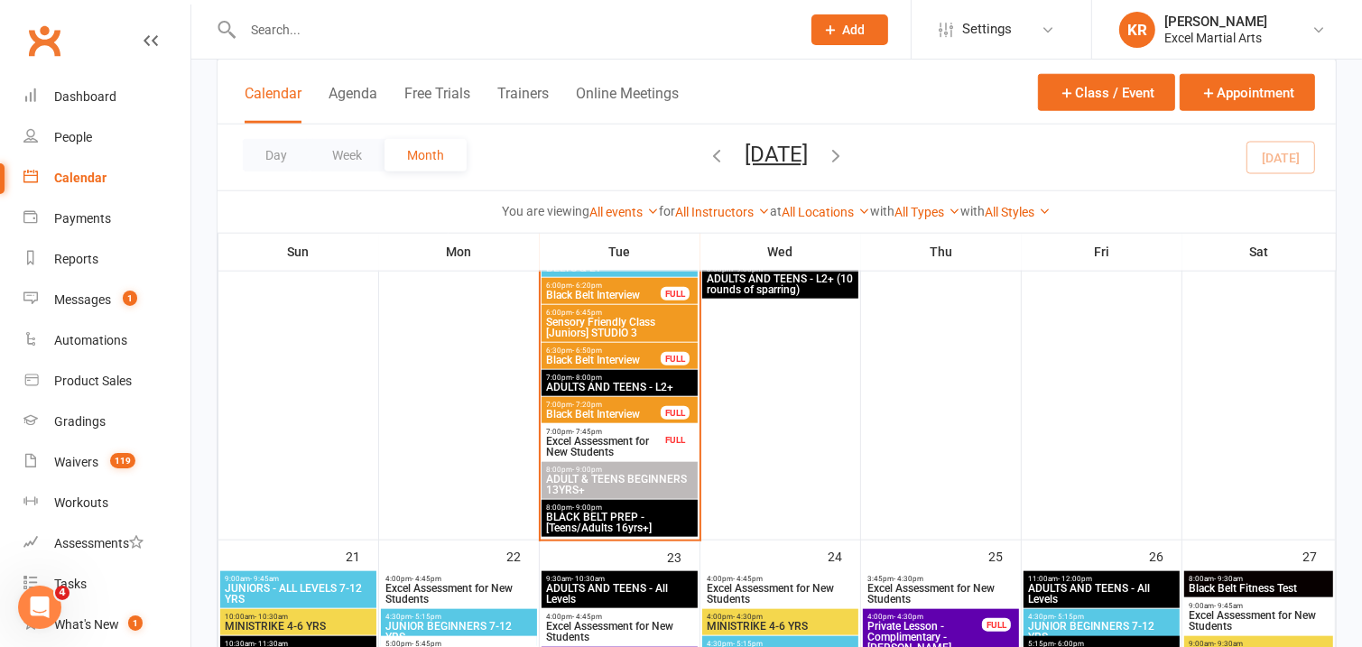
click at [619, 454] on span "Excel Assessment for New Students" at bounding box center [603, 447] width 116 height 22
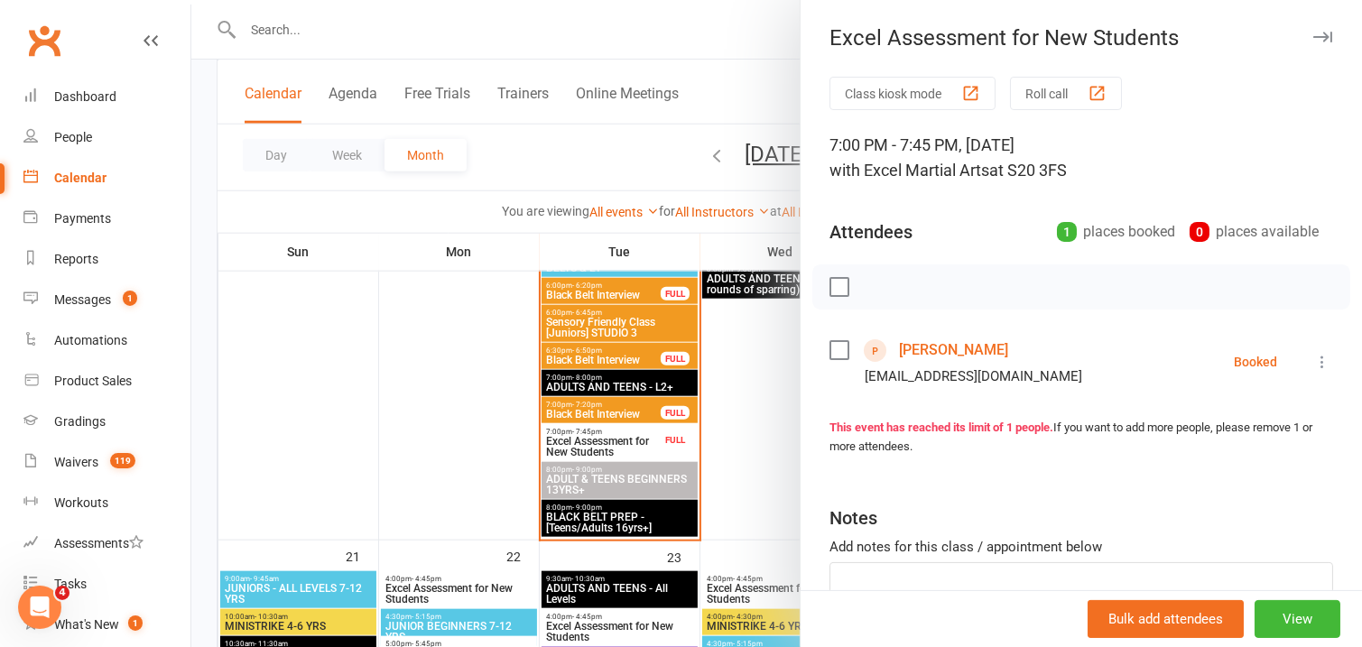
click at [1313, 40] on icon "button" at bounding box center [1322, 37] width 19 height 11
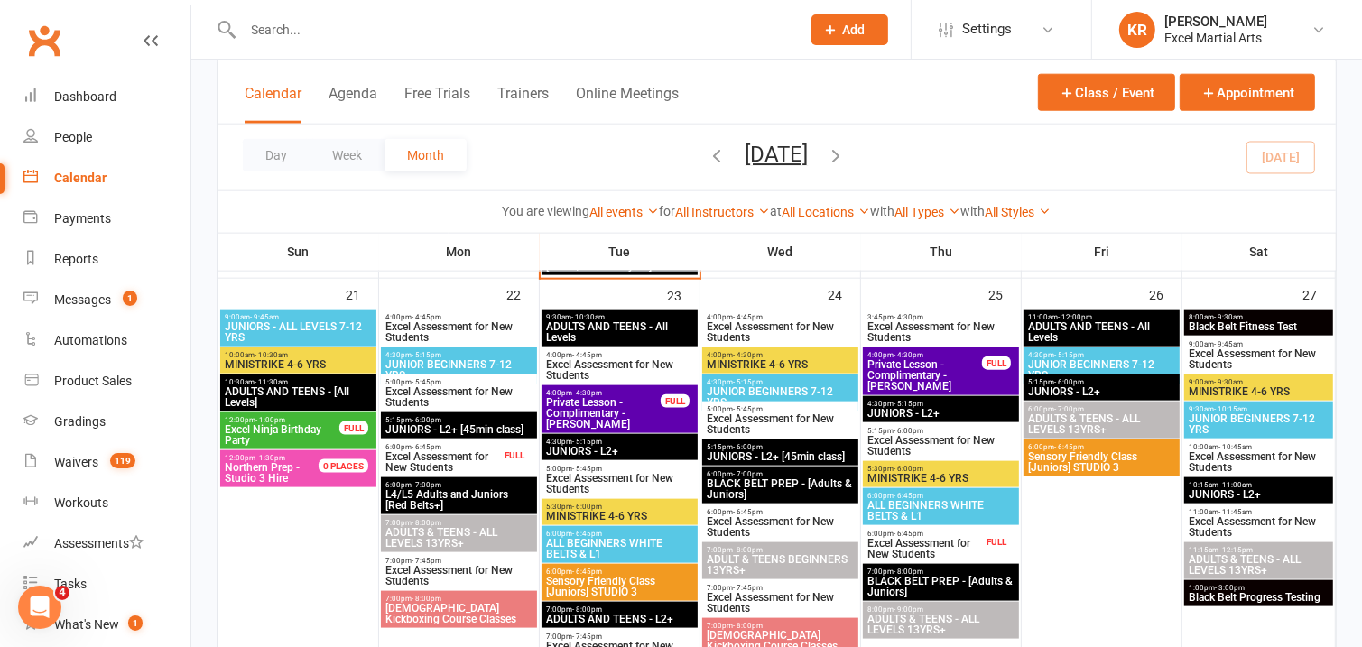
scroll to position [1856, 0]
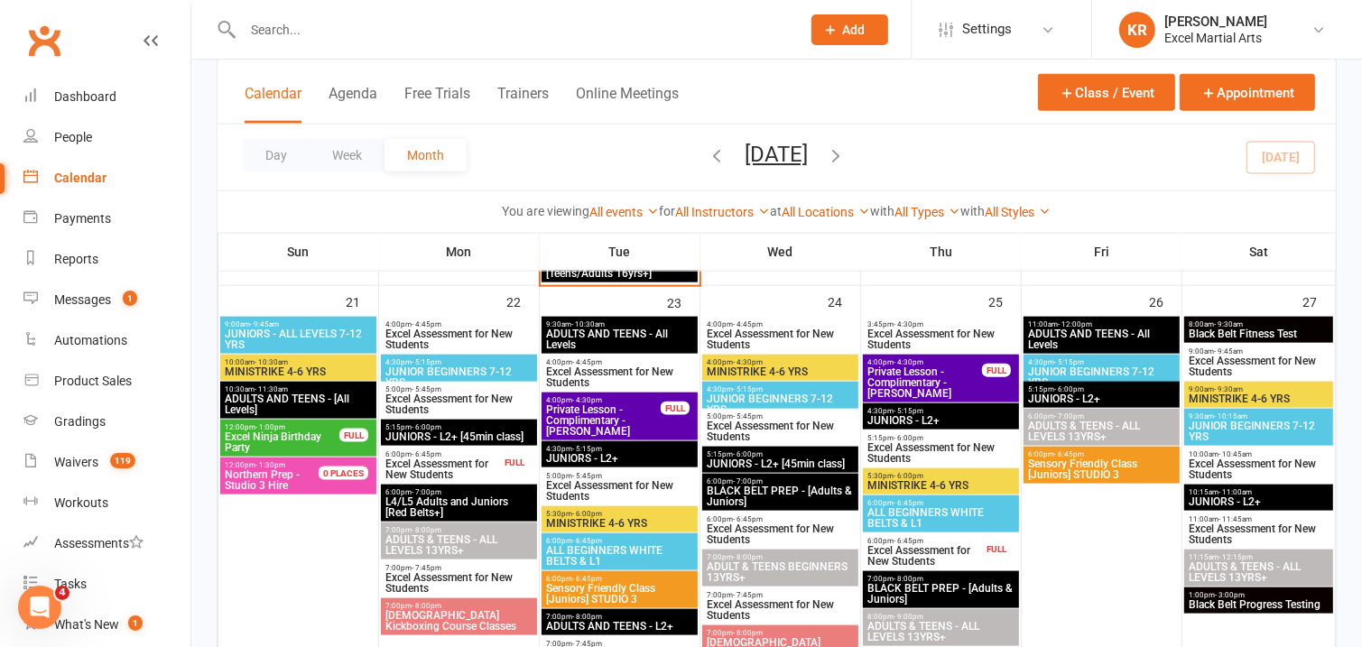
click at [474, 462] on span "Excel Assessment for New Students" at bounding box center [442, 469] width 116 height 22
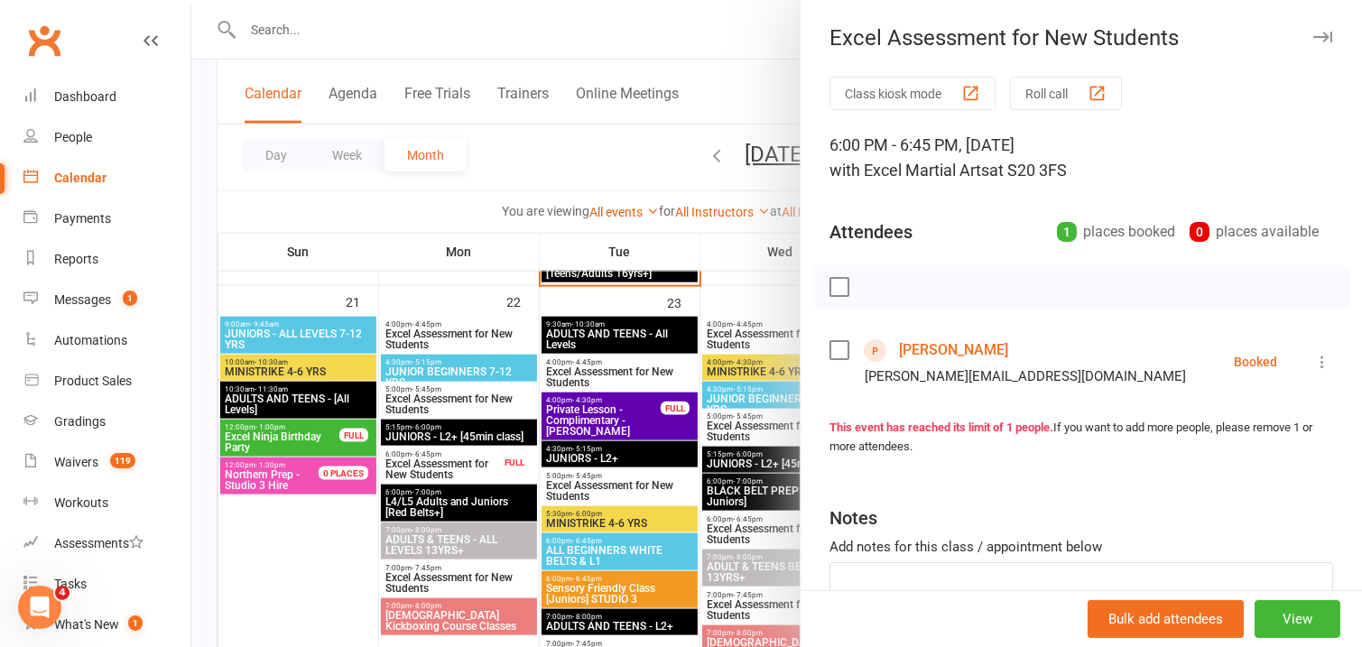
click at [1313, 38] on icon "button" at bounding box center [1322, 37] width 19 height 11
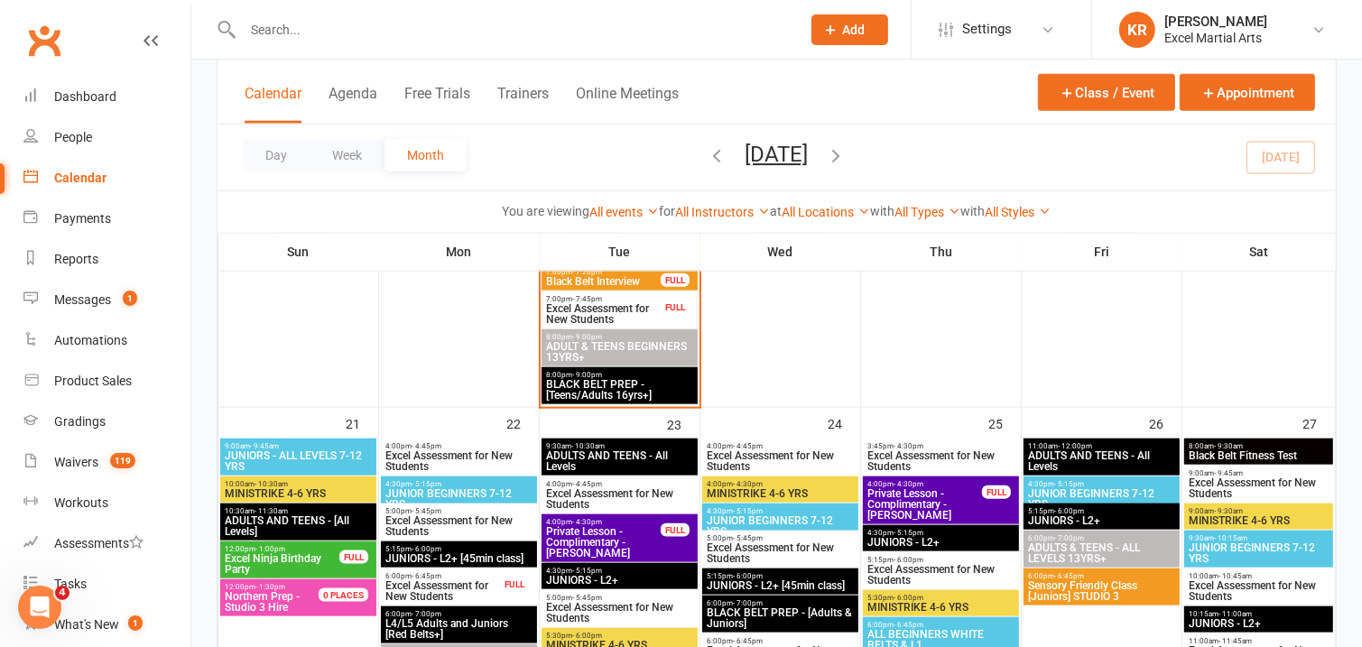
scroll to position [1735, 0]
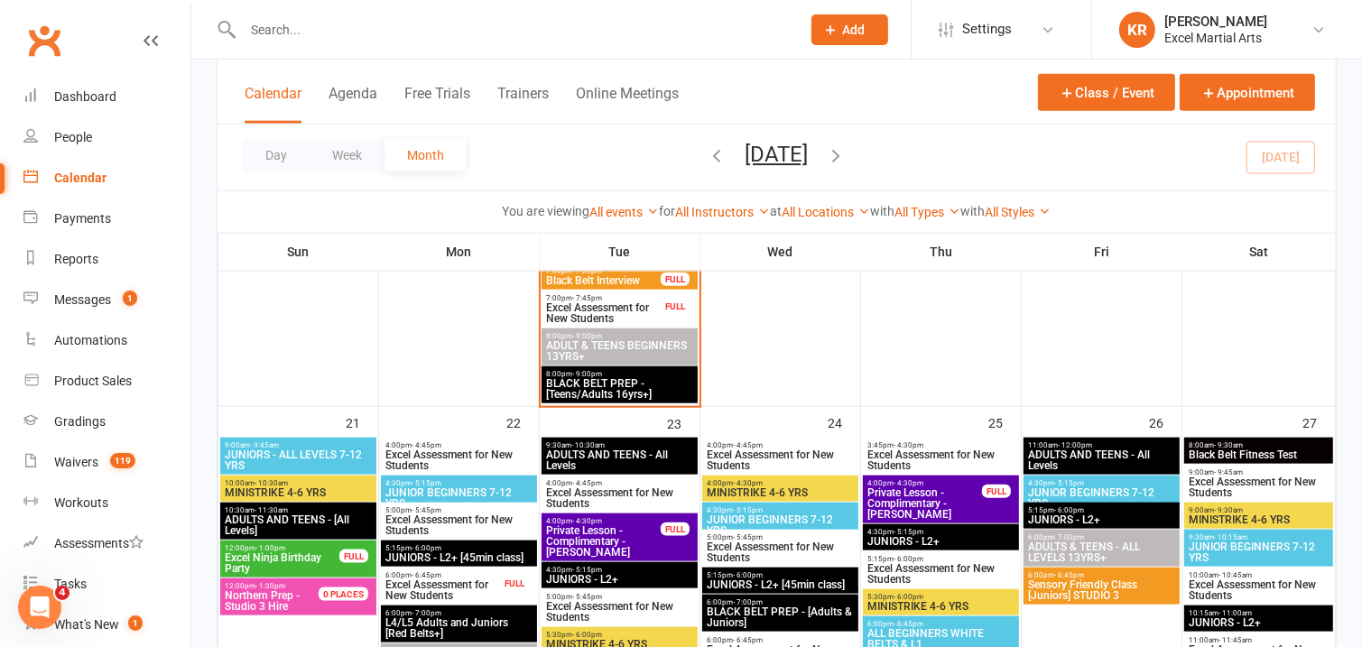
click at [647, 302] on span "Excel Assessment for New Students" at bounding box center [603, 313] width 116 height 22
